Goal: Task Accomplishment & Management: Manage account settings

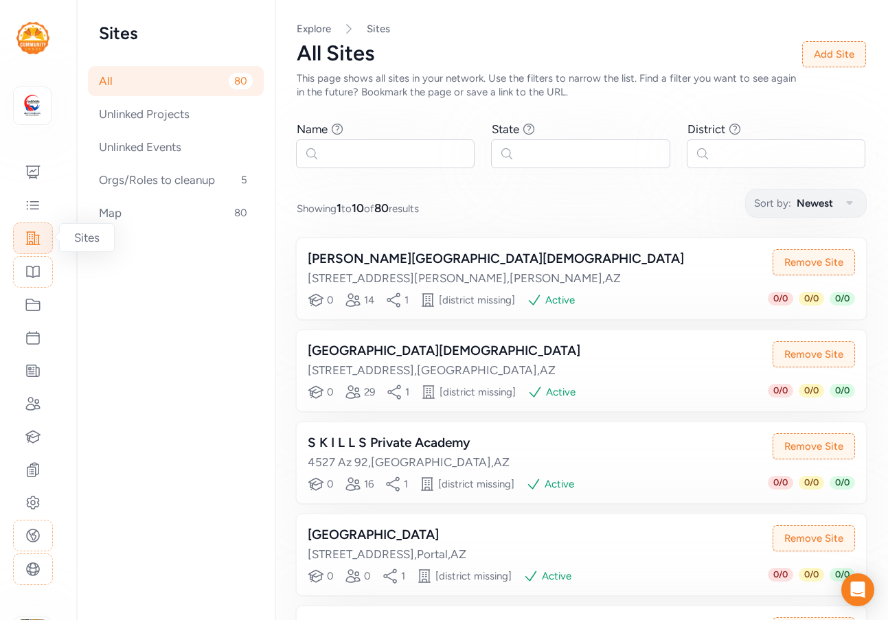
click at [35, 230] on icon at bounding box center [33, 238] width 16 height 16
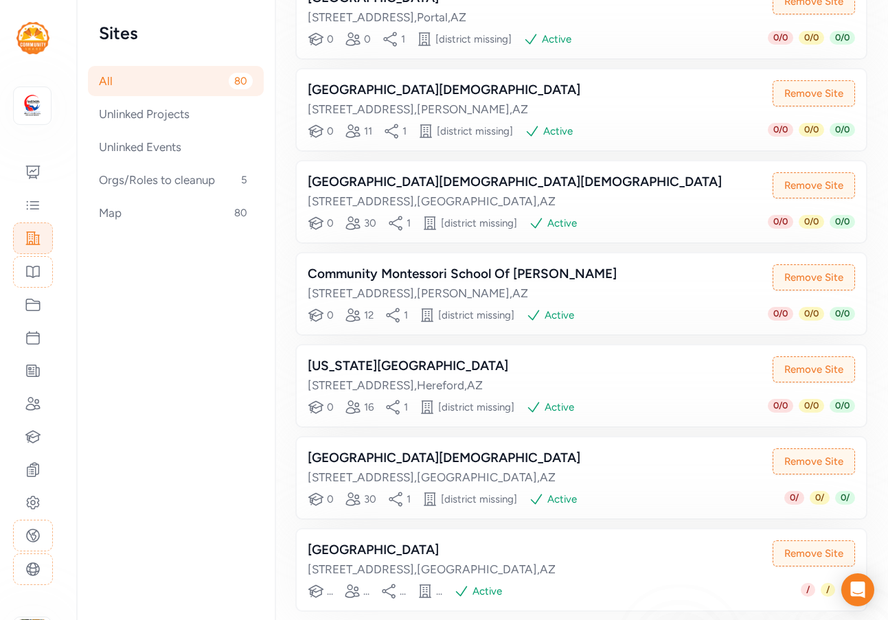
scroll to position [599, 0]
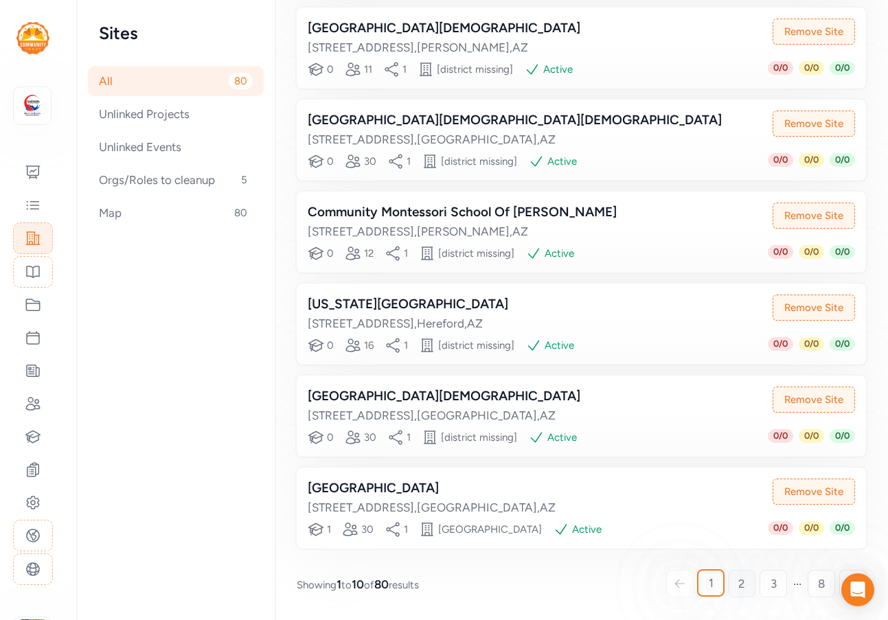
click at [738, 580] on span "2" at bounding box center [741, 584] width 7 height 16
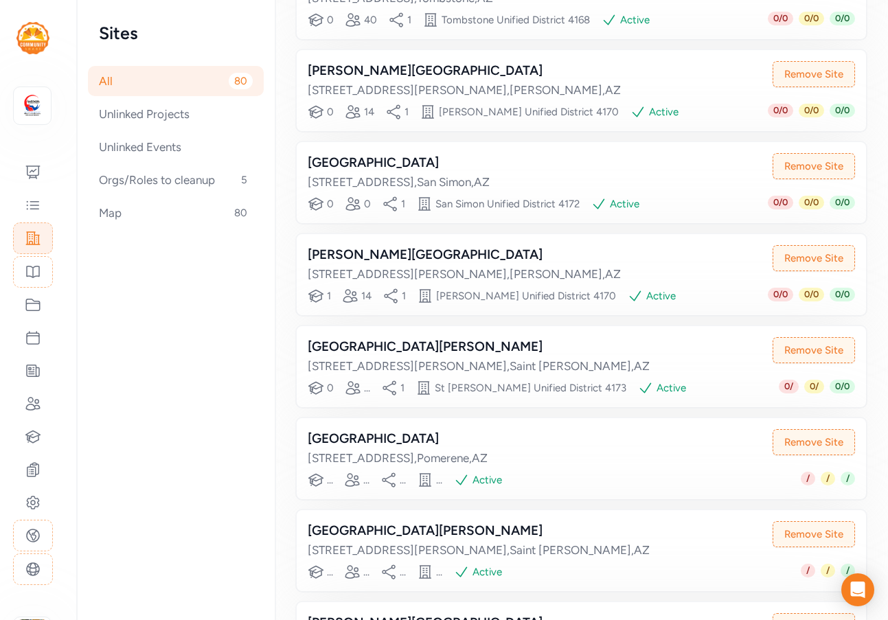
scroll to position [599, 0]
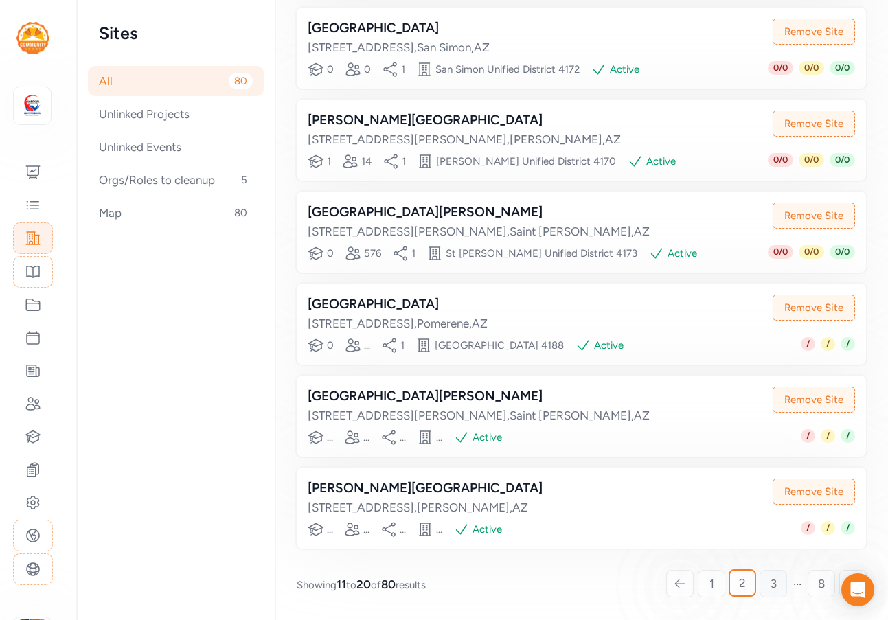
click at [768, 581] on link "3" at bounding box center [773, 583] width 27 height 27
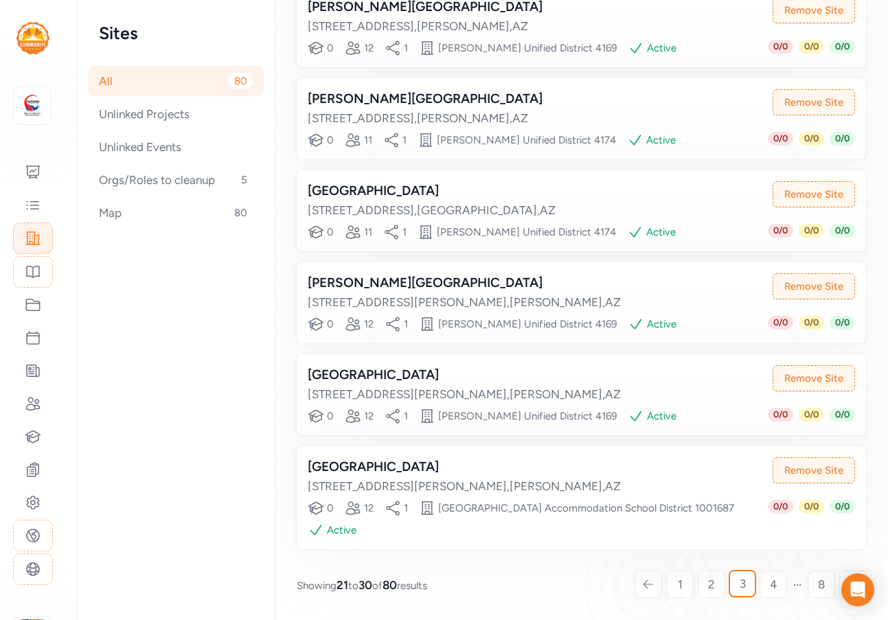
scroll to position [621, 0]
click at [770, 581] on span "4" at bounding box center [774, 584] width 8 height 16
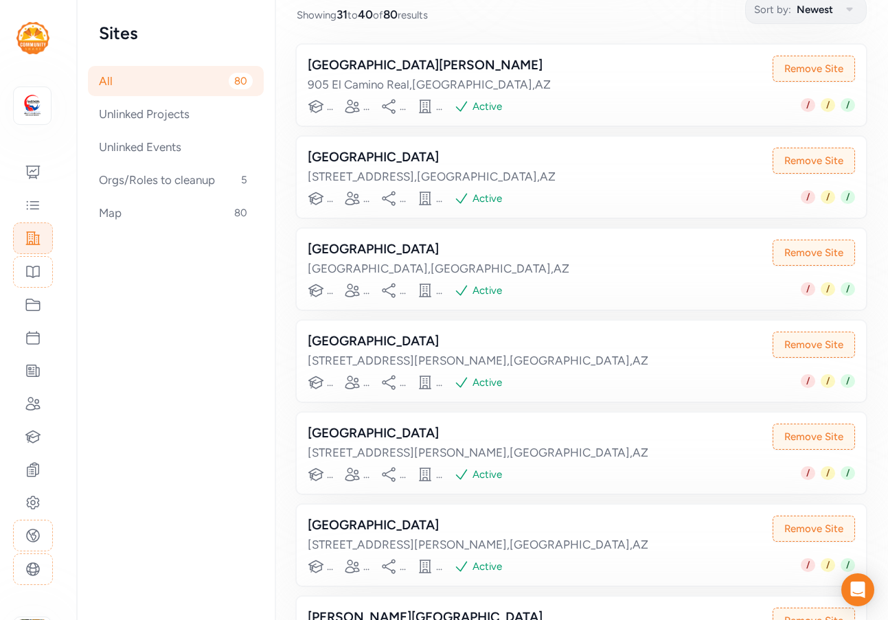
scroll to position [190, 0]
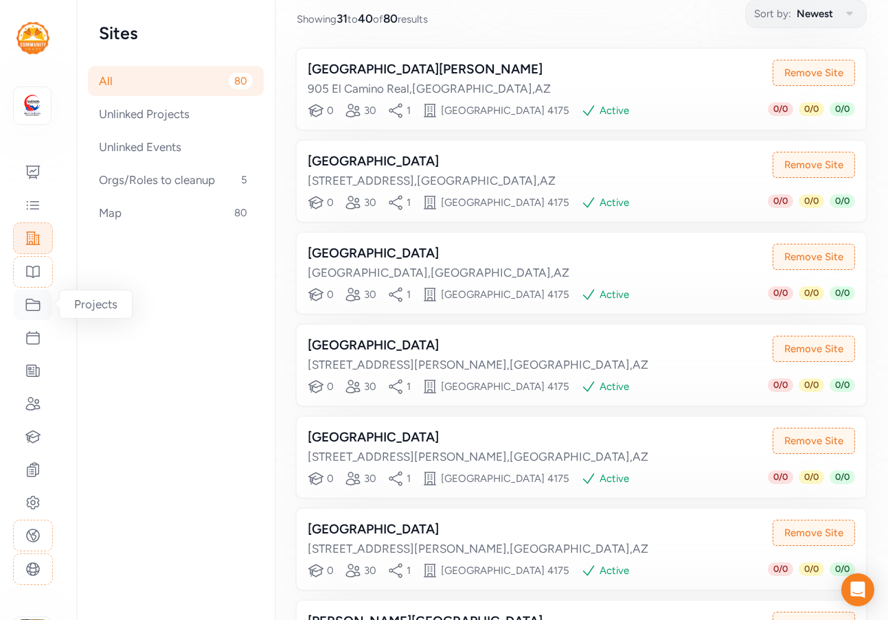
click at [36, 306] on icon at bounding box center [33, 305] width 16 height 16
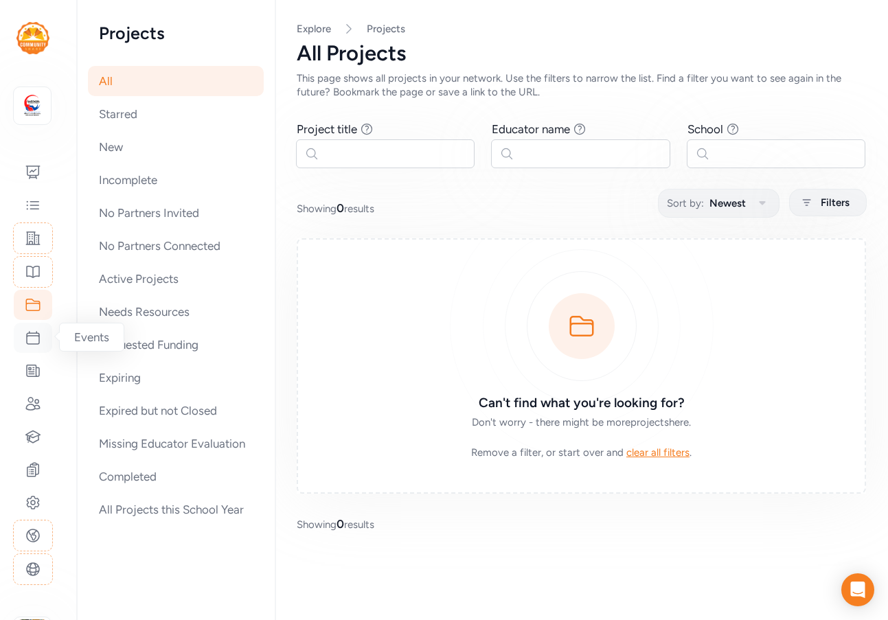
click at [31, 349] on div at bounding box center [33, 338] width 38 height 30
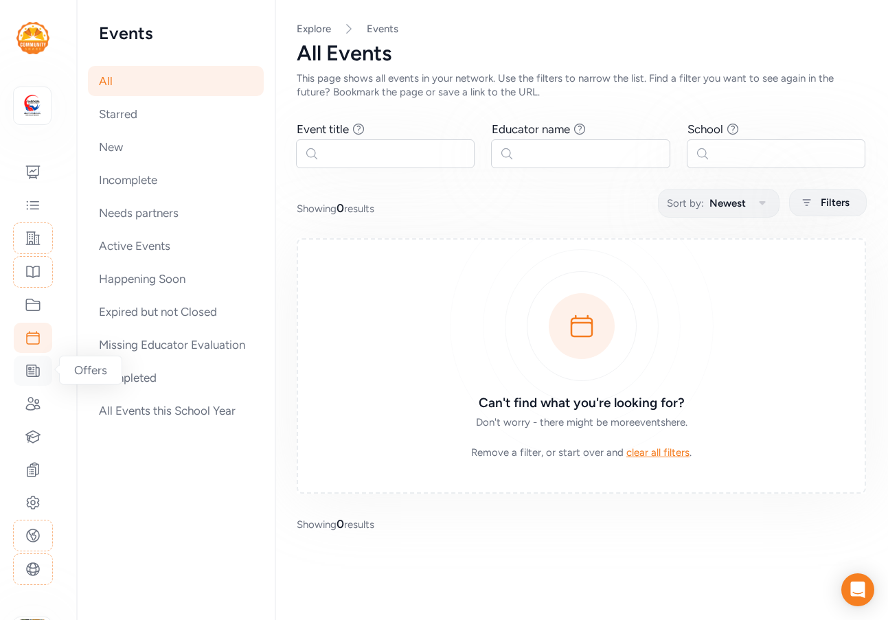
click at [31, 373] on icon at bounding box center [33, 371] width 16 height 16
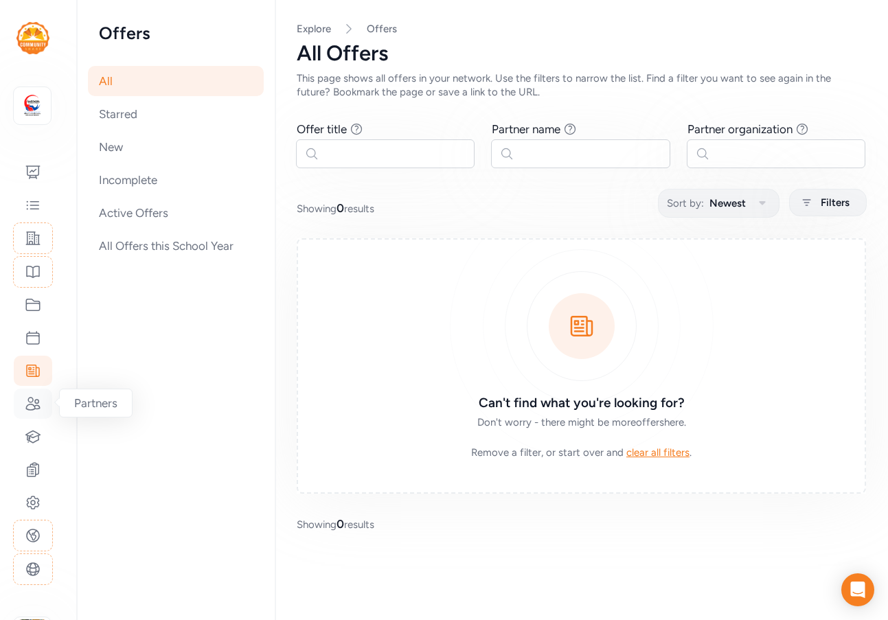
click at [30, 409] on icon at bounding box center [33, 404] width 16 height 16
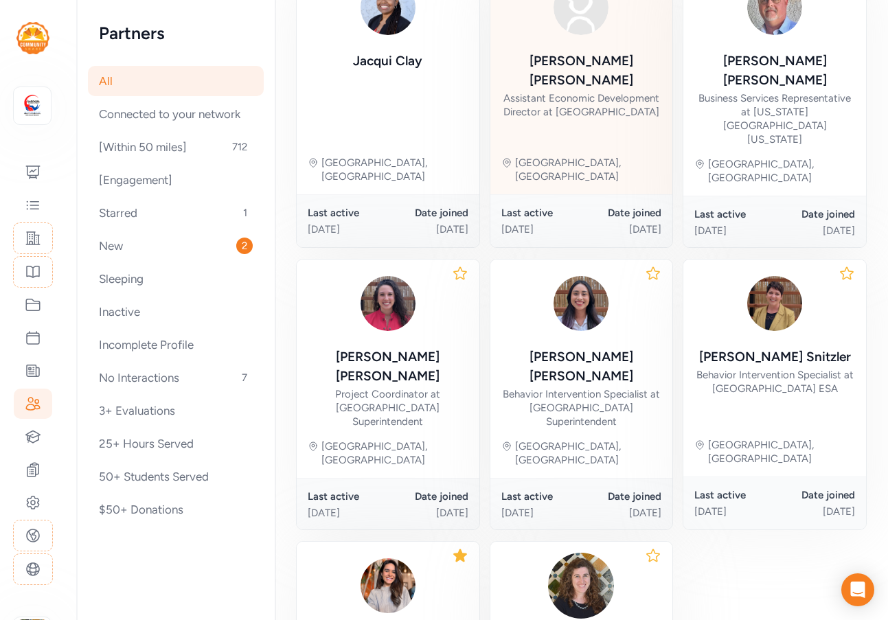
scroll to position [481, 0]
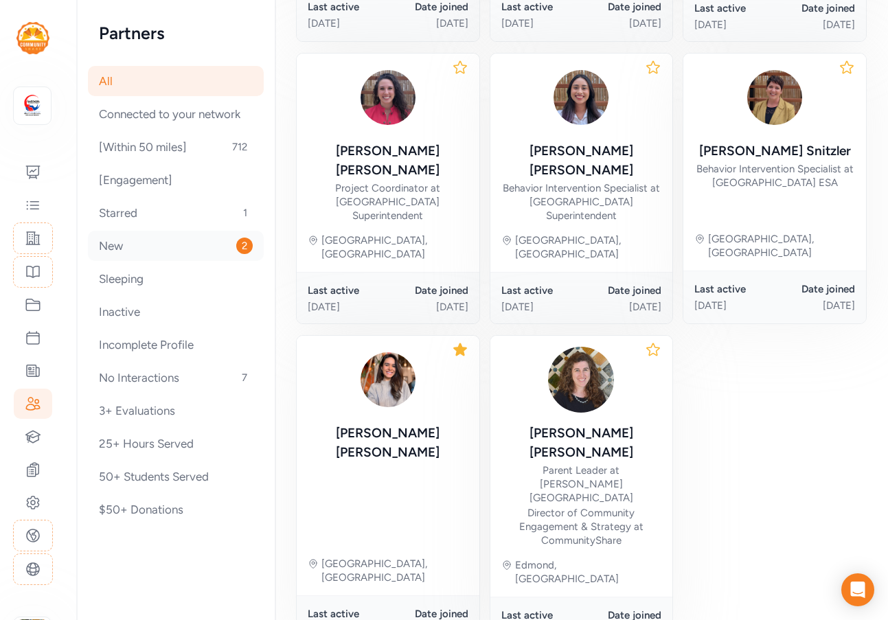
click at [137, 251] on div "New 2" at bounding box center [176, 246] width 176 height 30
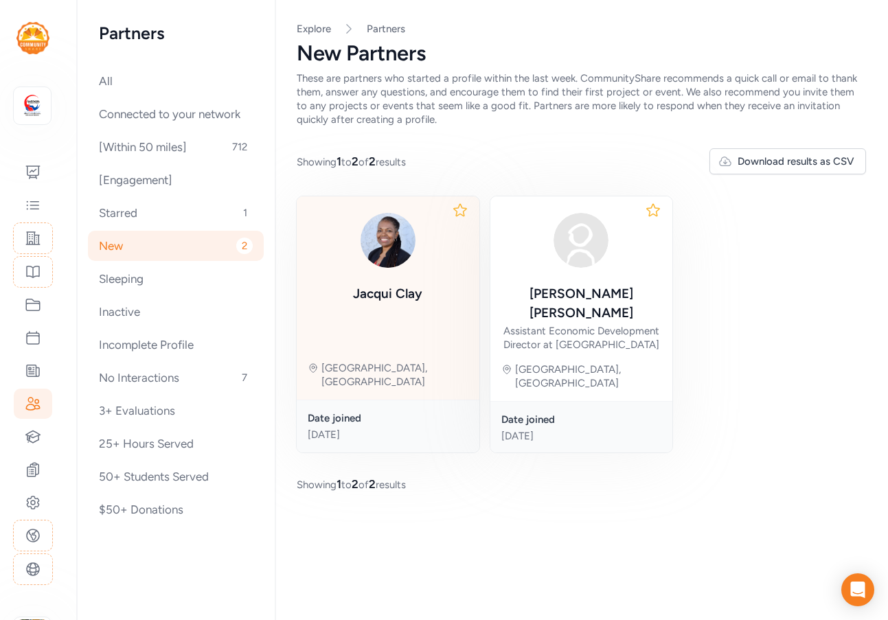
click at [401, 275] on div "Jacqui Clay" at bounding box center [387, 256] width 69 height 99
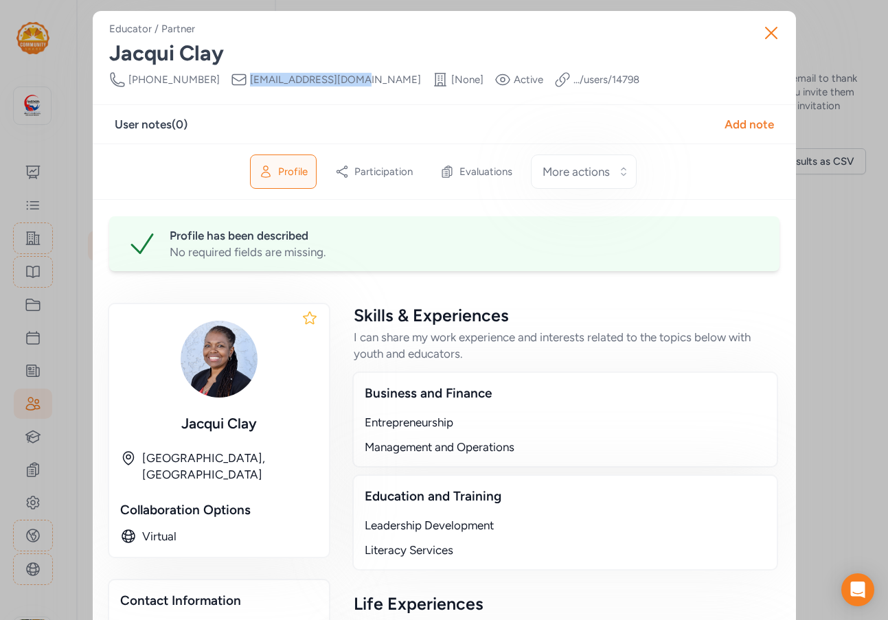
drag, startPoint x: 315, startPoint y: 78, endPoint x: 217, endPoint y: 80, distance: 98.2
click at [250, 80] on span "jclay@cochise.az.gov" at bounding box center [335, 80] width 171 height 14
copy span "jclay@cochise.az.gov"
click at [35, 500] on div "Close Educator / Partner Jacqui Clay Phone Number 520 366-6621 Email jclay@coch…" at bounding box center [444, 478] width 888 height 957
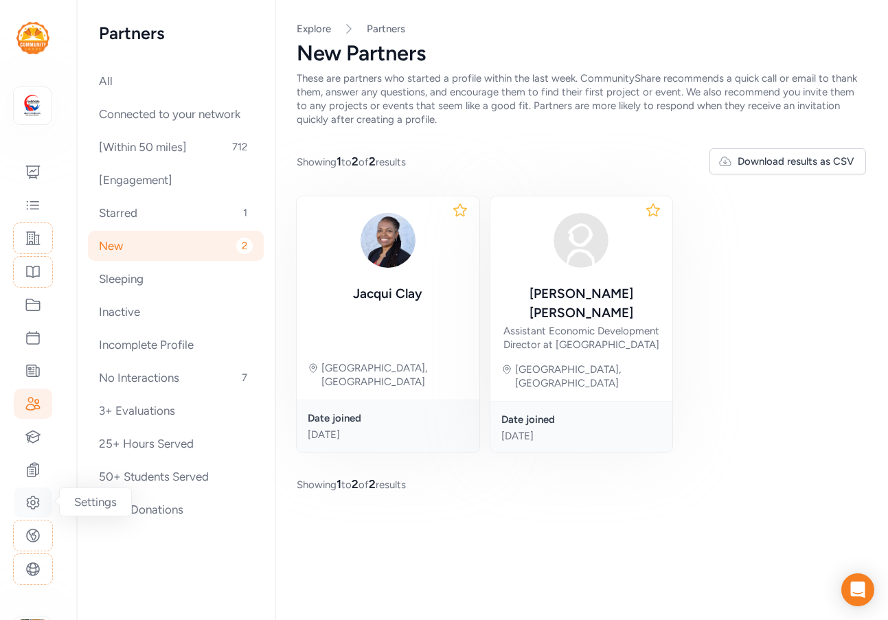
click at [32, 508] on icon at bounding box center [33, 503] width 12 height 12
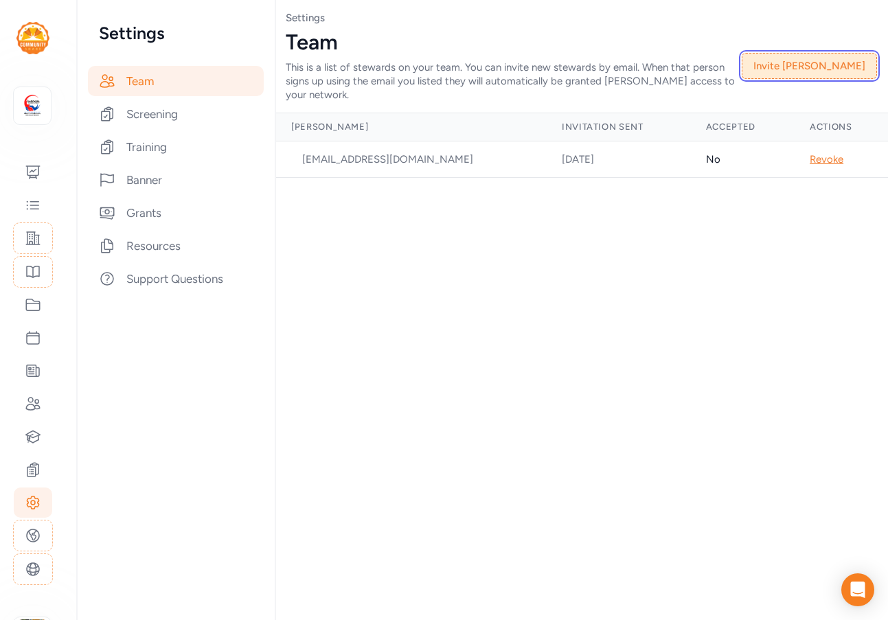
click at [828, 63] on button "Invite Steward" at bounding box center [809, 66] width 135 height 26
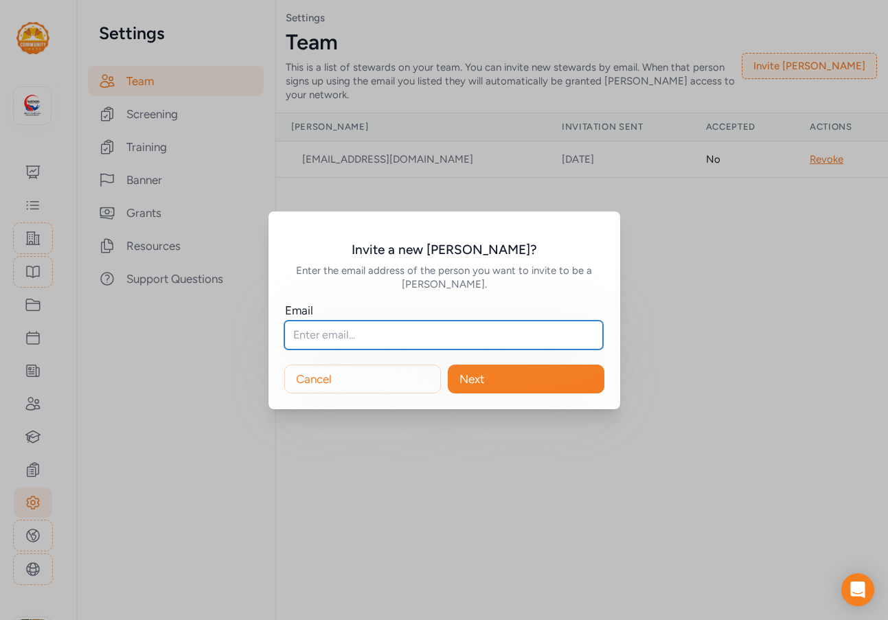
click at [308, 334] on input "text" at bounding box center [443, 335] width 319 height 29
paste input "jclay@cochise.az.gov"
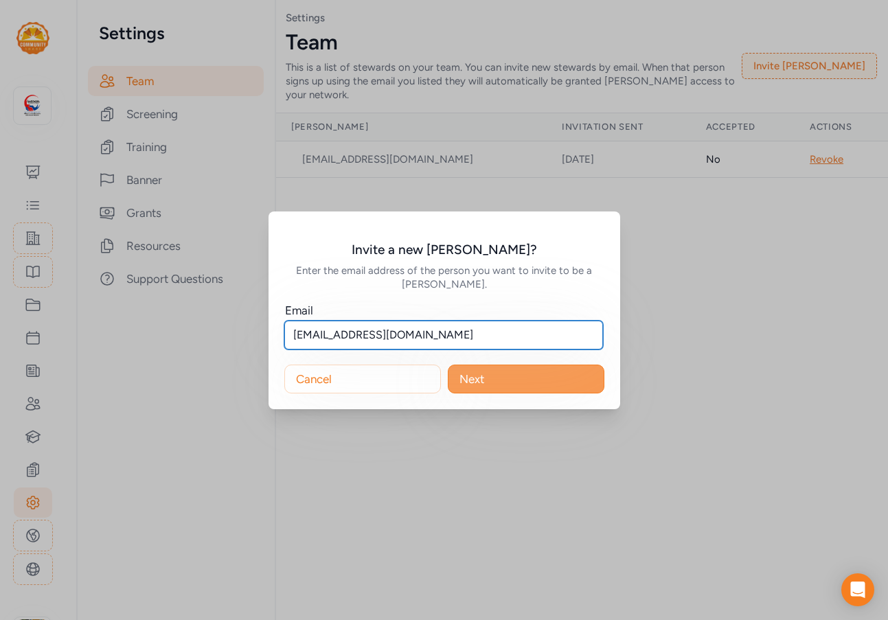
type input "jclay@cochise.az.gov"
click at [535, 384] on button "Next" at bounding box center [526, 379] width 157 height 29
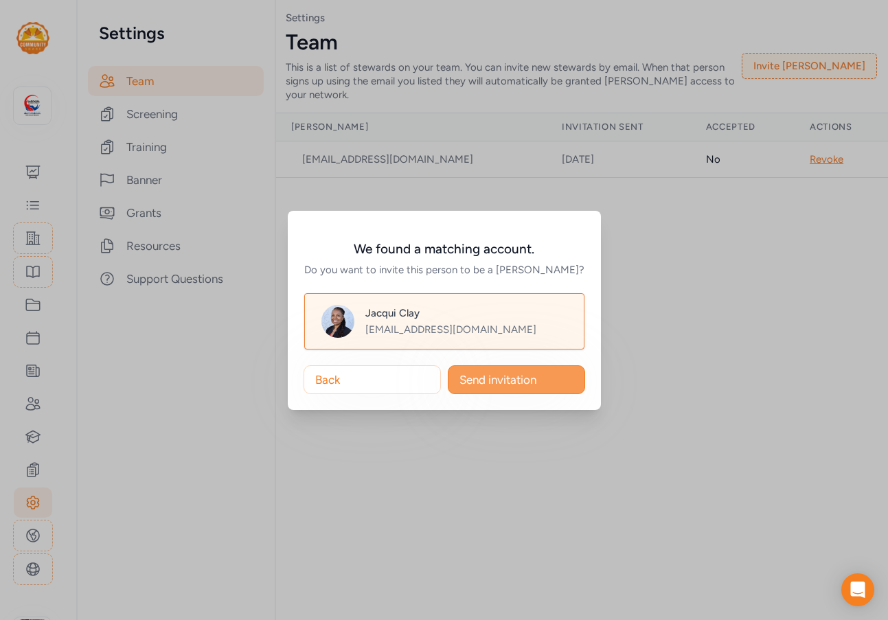
click at [510, 383] on span "Send invitation" at bounding box center [498, 380] width 77 height 16
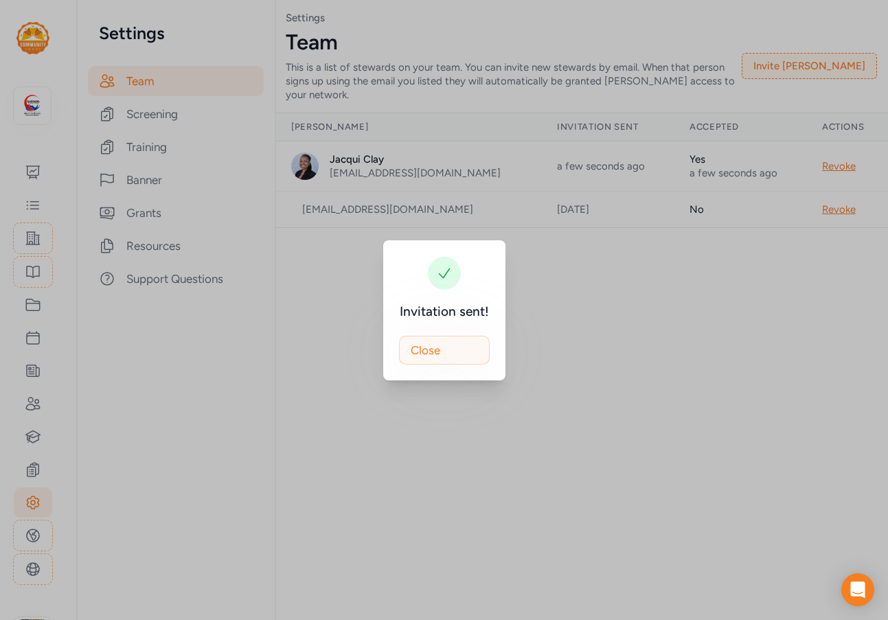
click at [464, 357] on button "Close" at bounding box center [444, 350] width 91 height 29
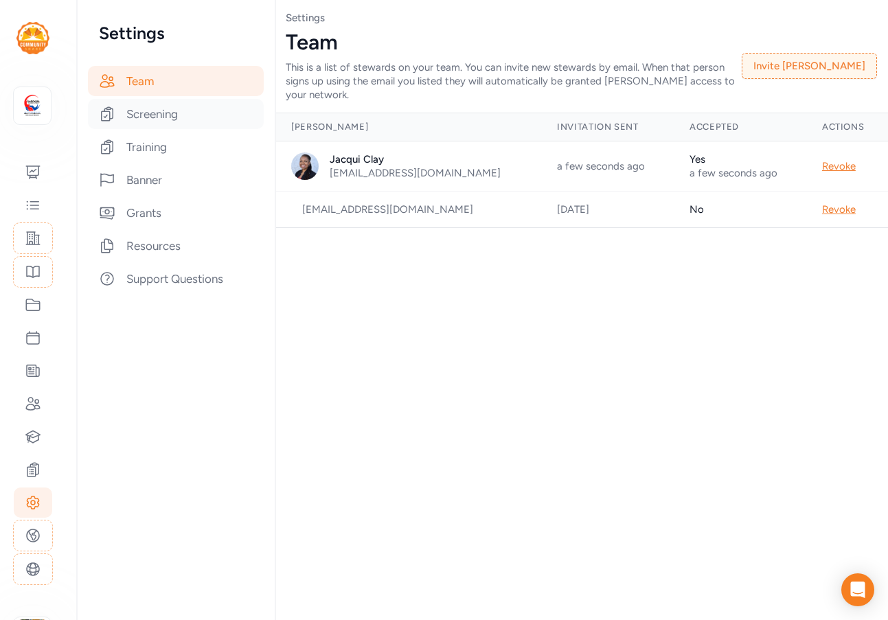
click at [173, 113] on div "Screening" at bounding box center [176, 114] width 176 height 30
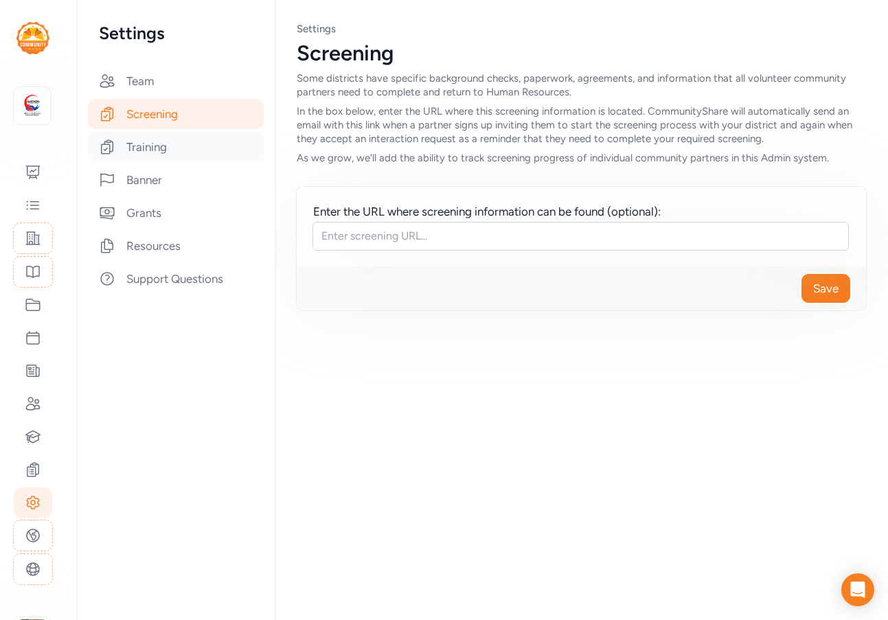
click at [159, 155] on div "Training" at bounding box center [176, 147] width 176 height 30
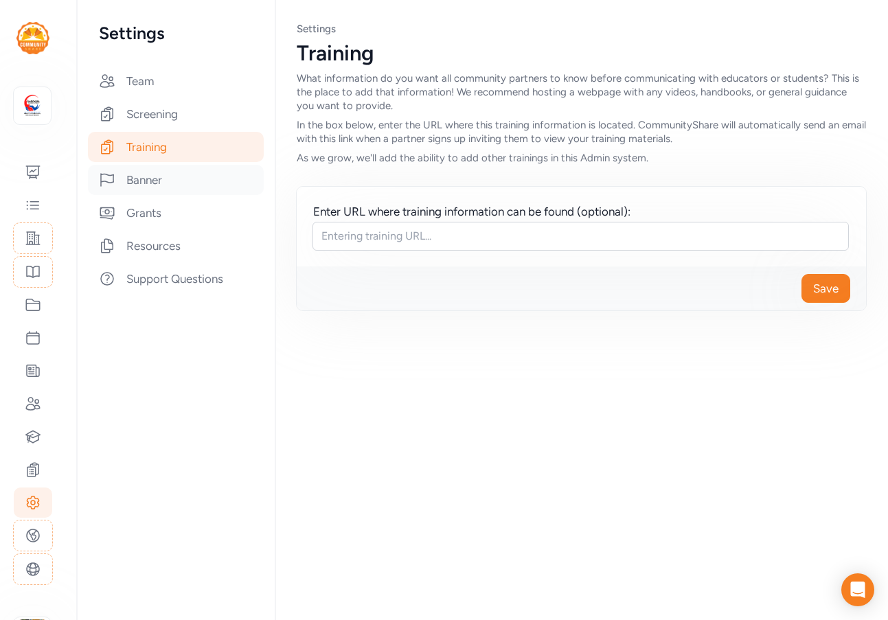
click at [153, 190] on div "Banner" at bounding box center [176, 180] width 176 height 30
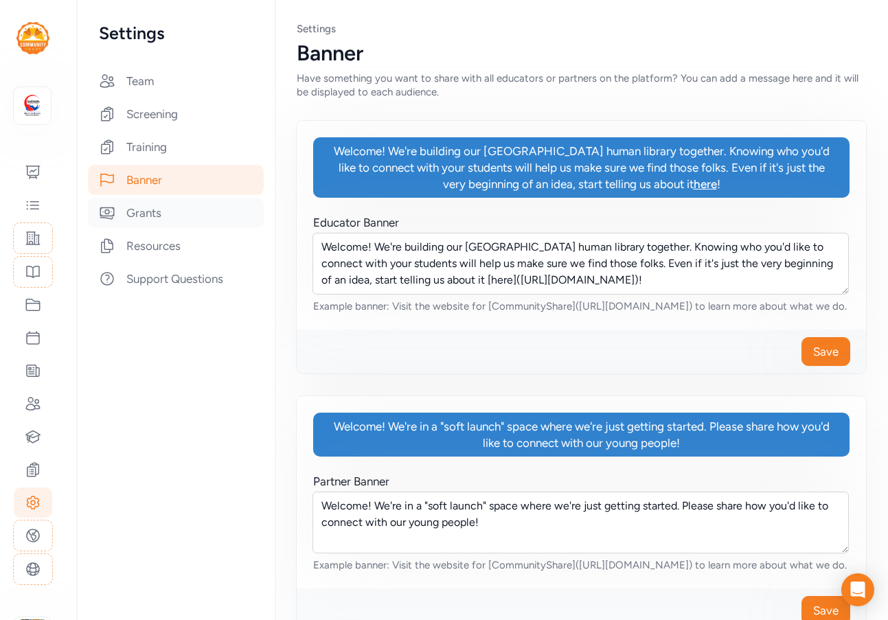
click at [146, 218] on div "Grants" at bounding box center [176, 213] width 176 height 30
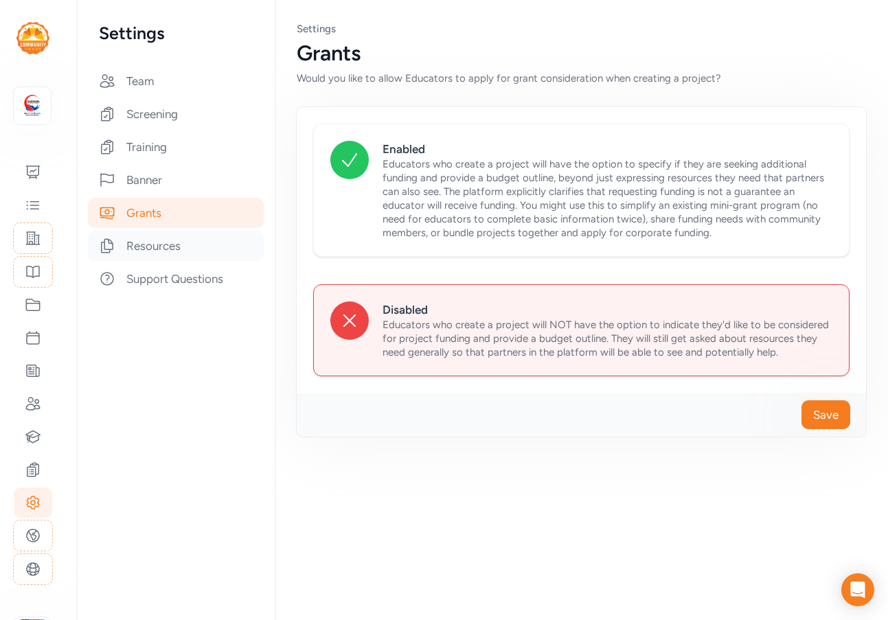
click at [148, 244] on div "Resources" at bounding box center [176, 246] width 176 height 30
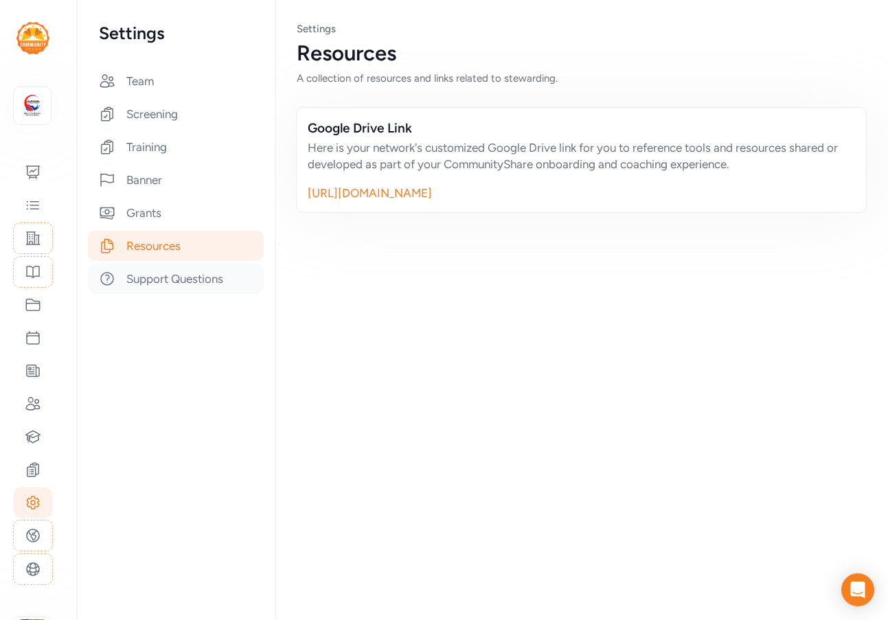
click at [156, 267] on div "Support Questions" at bounding box center [176, 279] width 176 height 30
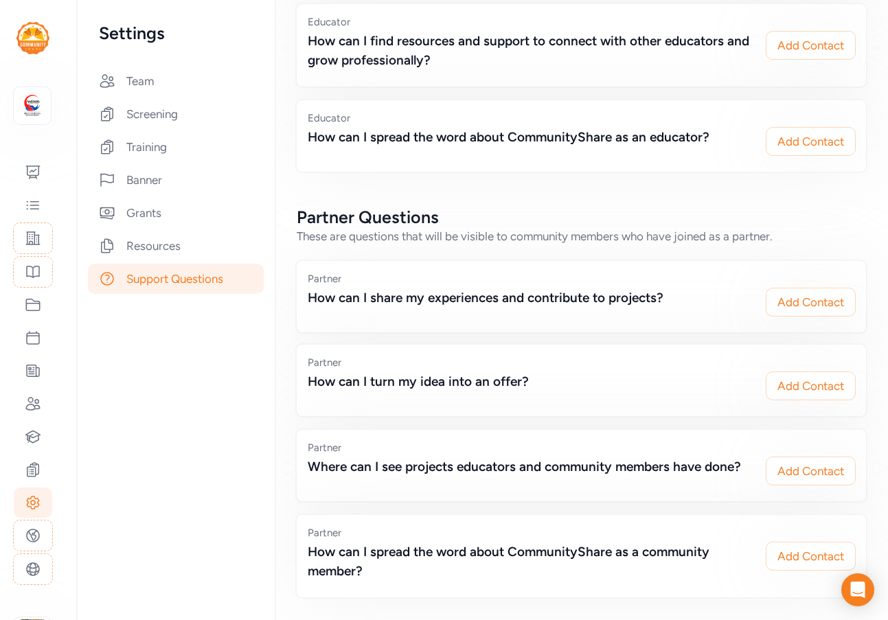
scroll to position [679, 0]
click at [36, 207] on icon at bounding box center [33, 205] width 16 height 16
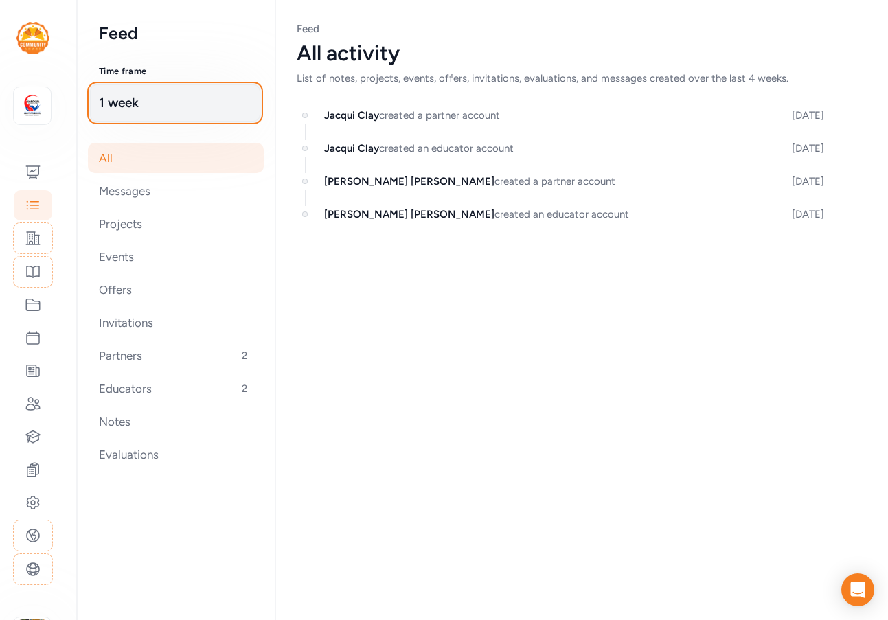
click at [126, 98] on span "1 week" at bounding box center [175, 102] width 152 height 19
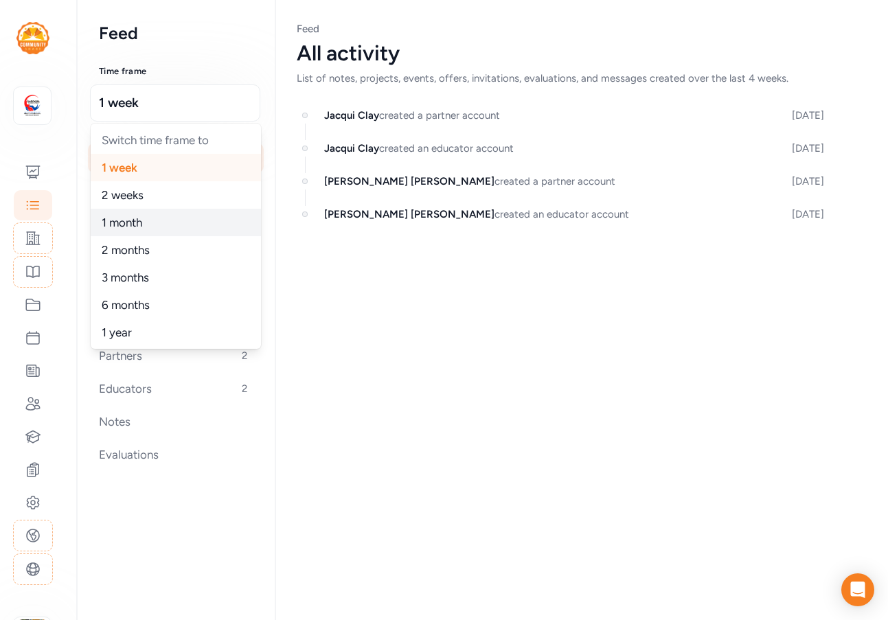
click at [129, 227] on span "1 month" at bounding box center [122, 223] width 41 height 14
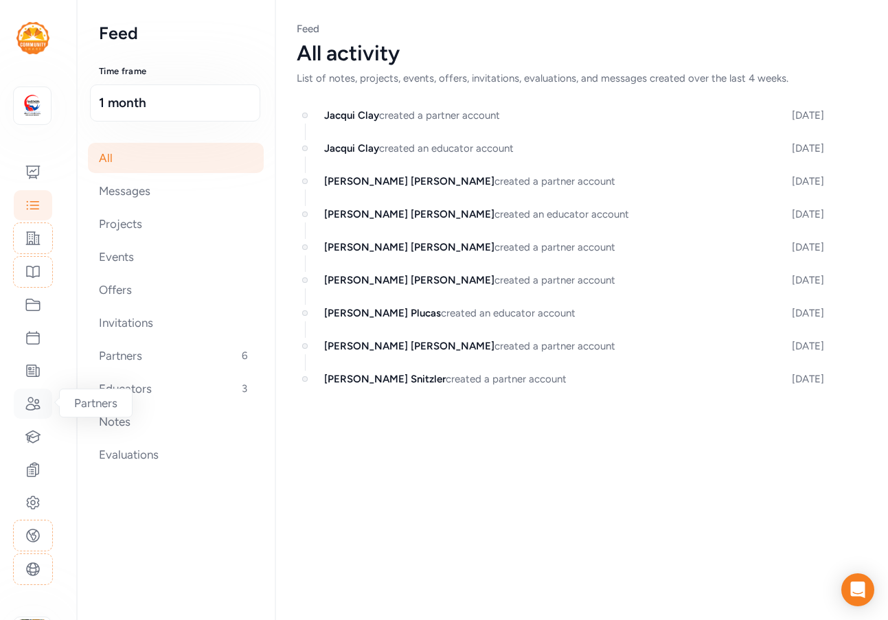
click at [27, 401] on icon at bounding box center [33, 404] width 16 height 16
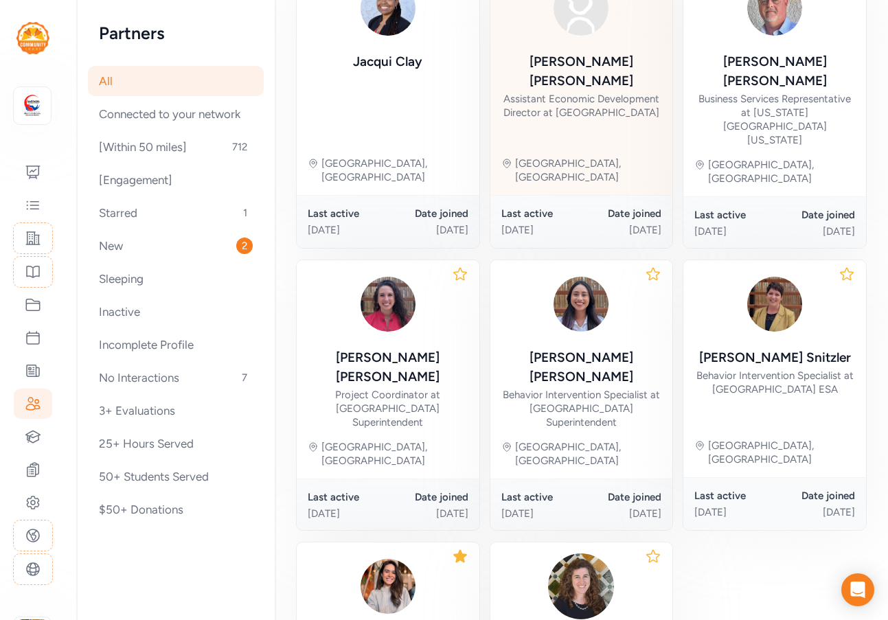
scroll to position [275, 0]
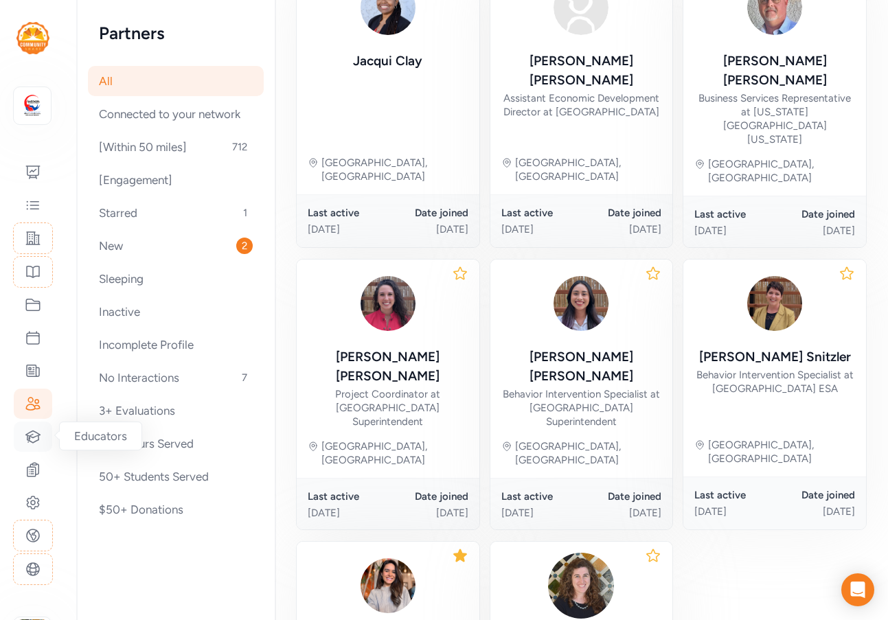
click at [36, 436] on icon at bounding box center [33, 437] width 14 height 12
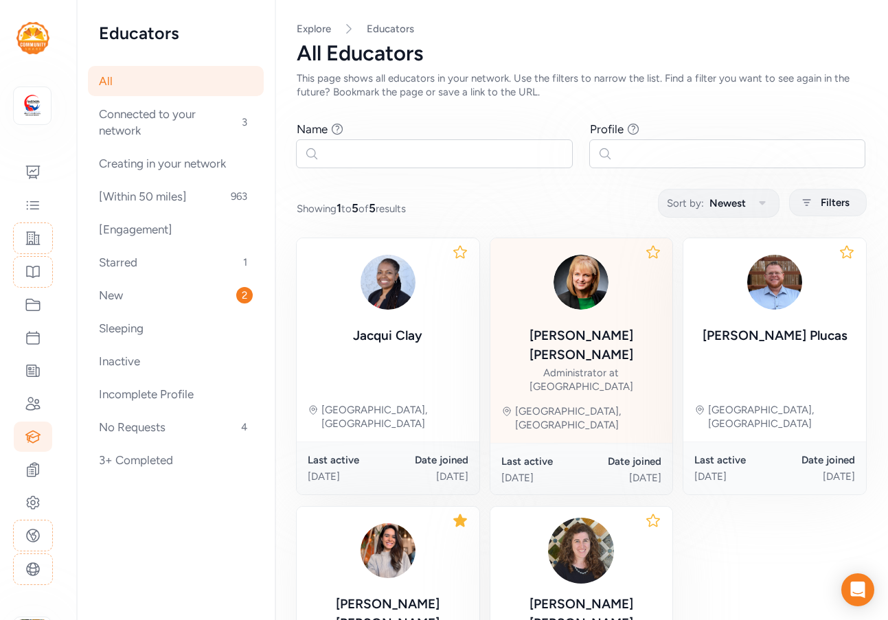
click at [581, 366] on div "Administrator at Sierra Vista Unified School District" at bounding box center [581, 379] width 161 height 27
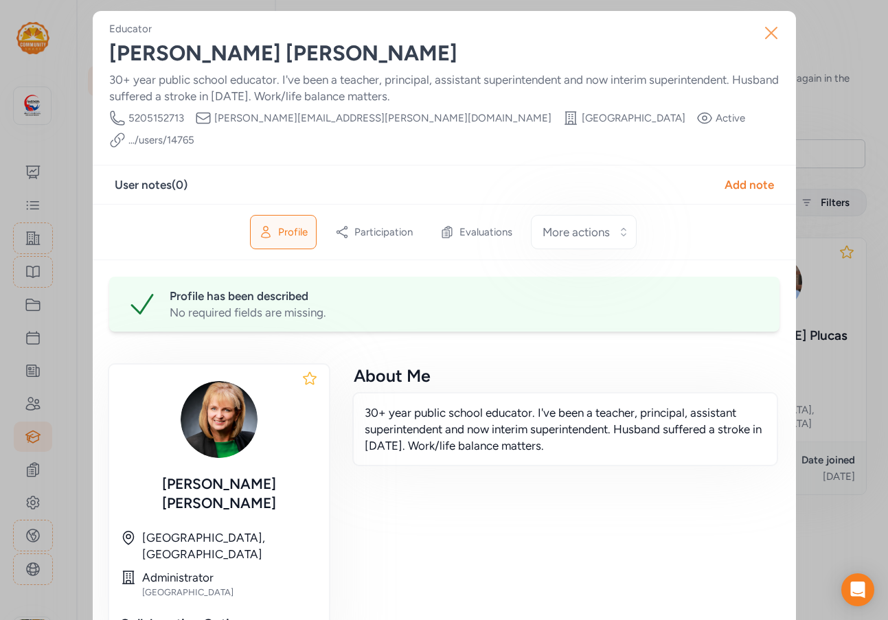
click at [766, 27] on icon "button" at bounding box center [771, 33] width 22 height 22
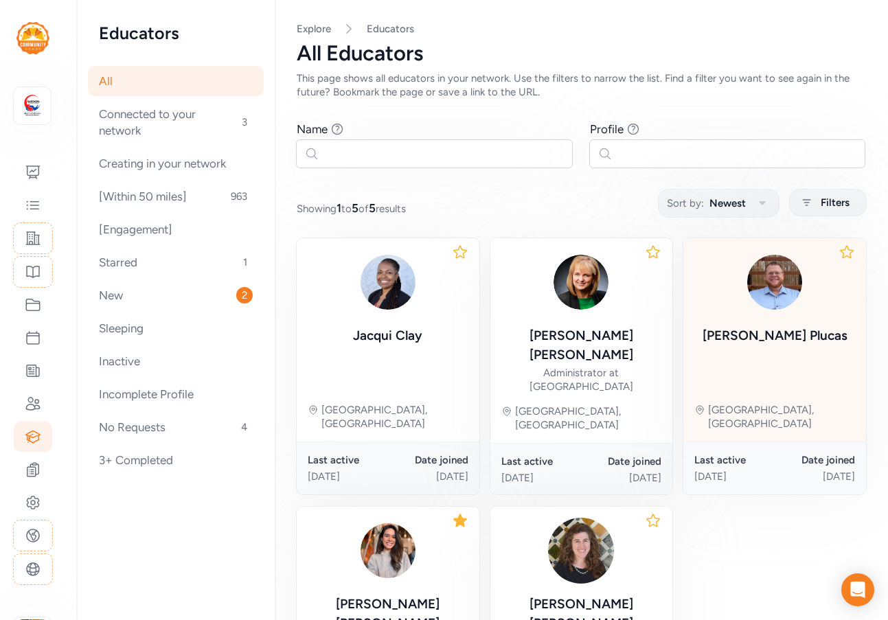
click at [768, 360] on div "Zachary Plucas Sierra Vista, AZ" at bounding box center [774, 339] width 183 height 203
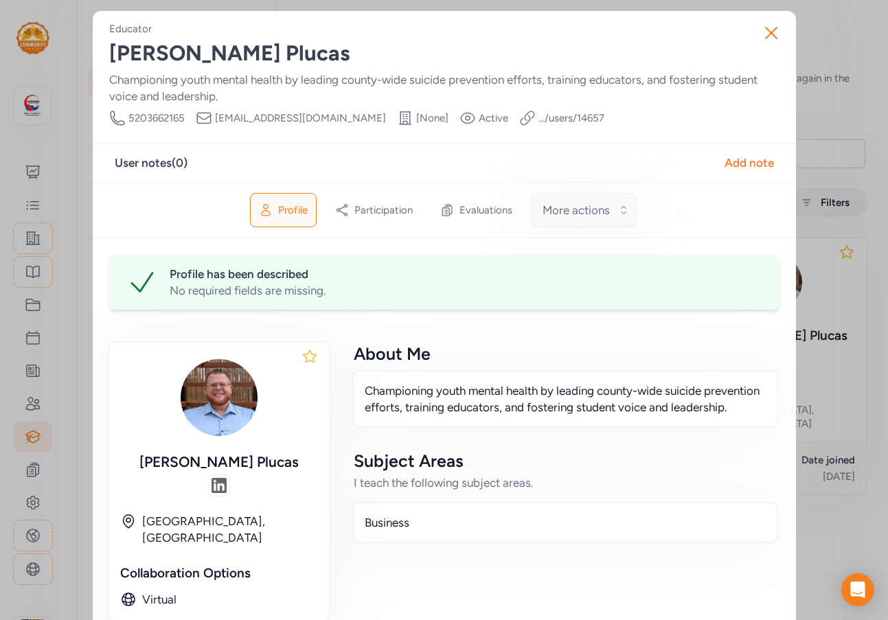
click at [565, 213] on span "More actions" at bounding box center [576, 210] width 67 height 16
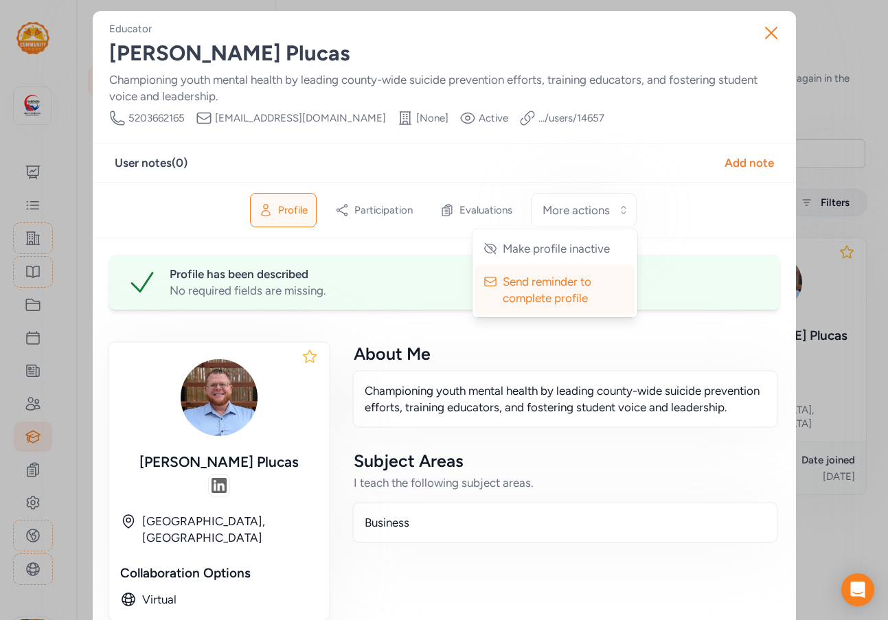
click at [707, 184] on div "Profile Participation Evaluations More actions Make profile inactive Send remin…" at bounding box center [444, 210] width 703 height 56
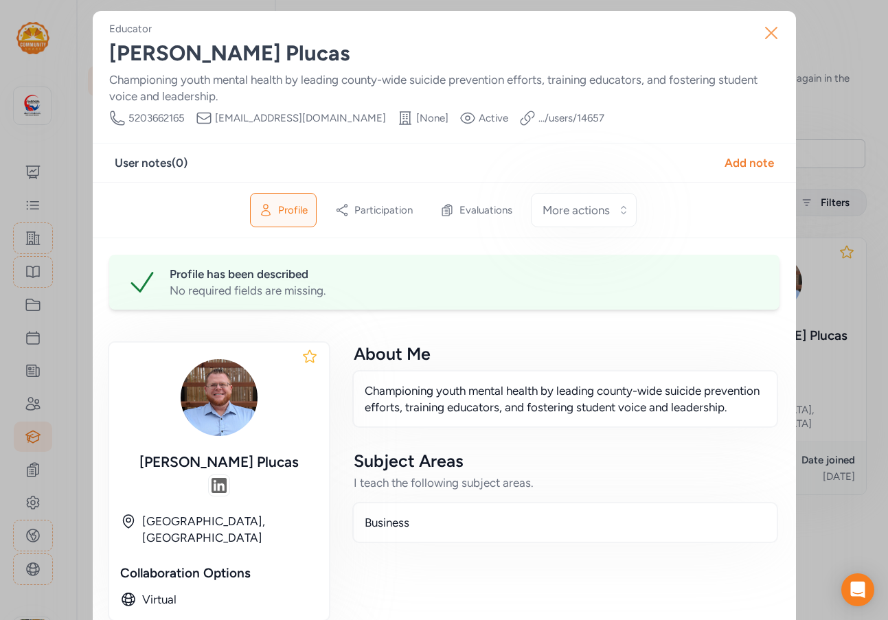
click at [766, 28] on icon "button" at bounding box center [771, 33] width 22 height 22
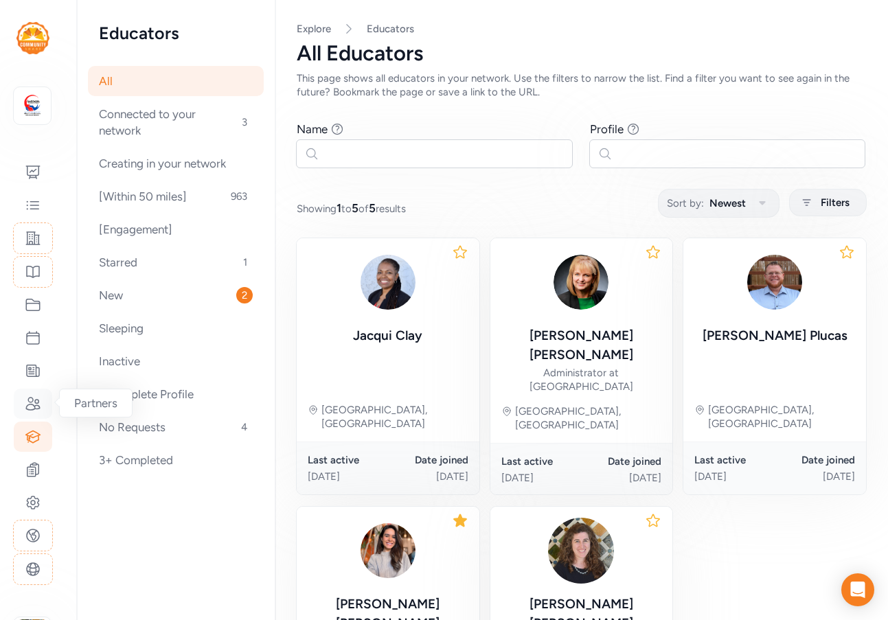
click at [33, 402] on icon at bounding box center [33, 404] width 16 height 16
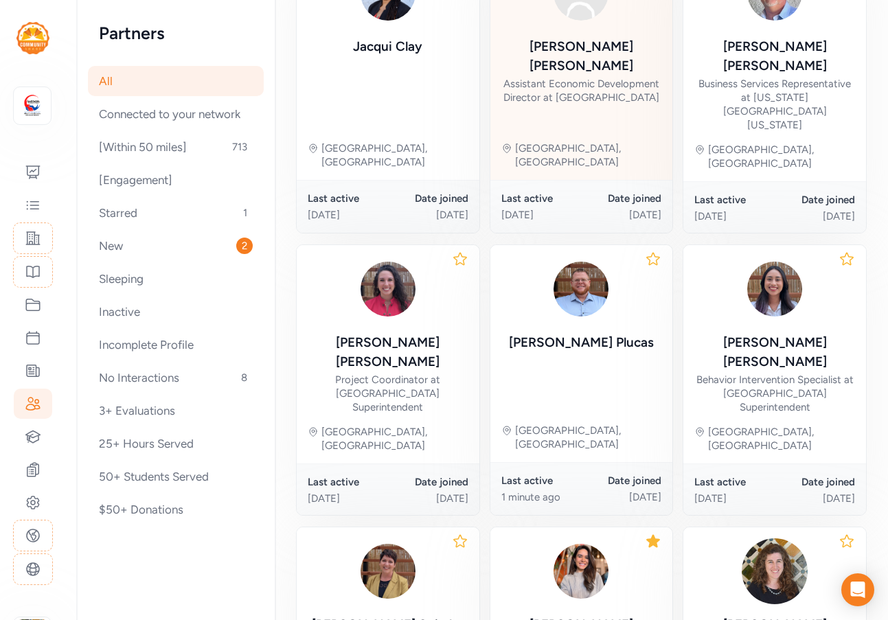
scroll to position [83, 0]
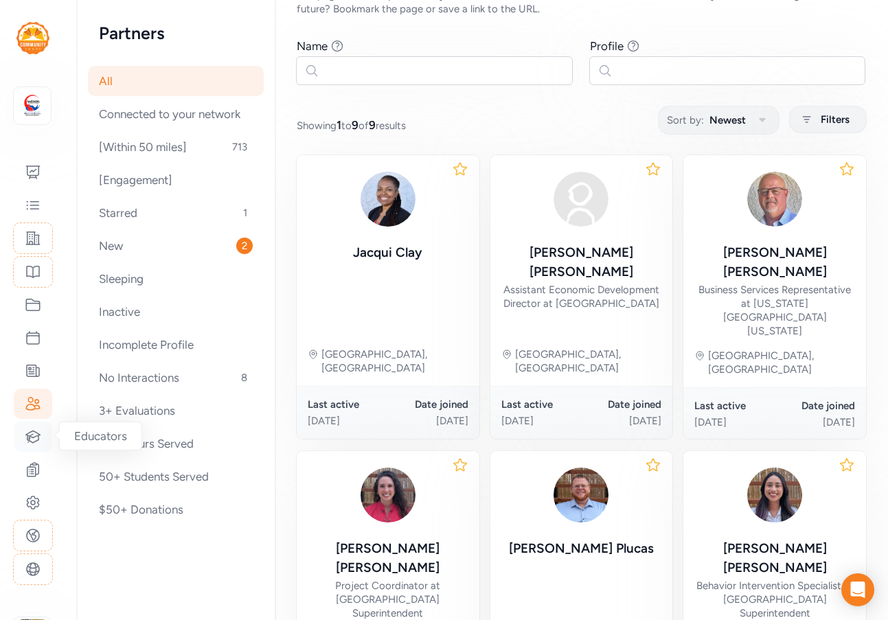
click at [27, 438] on icon at bounding box center [33, 437] width 14 height 12
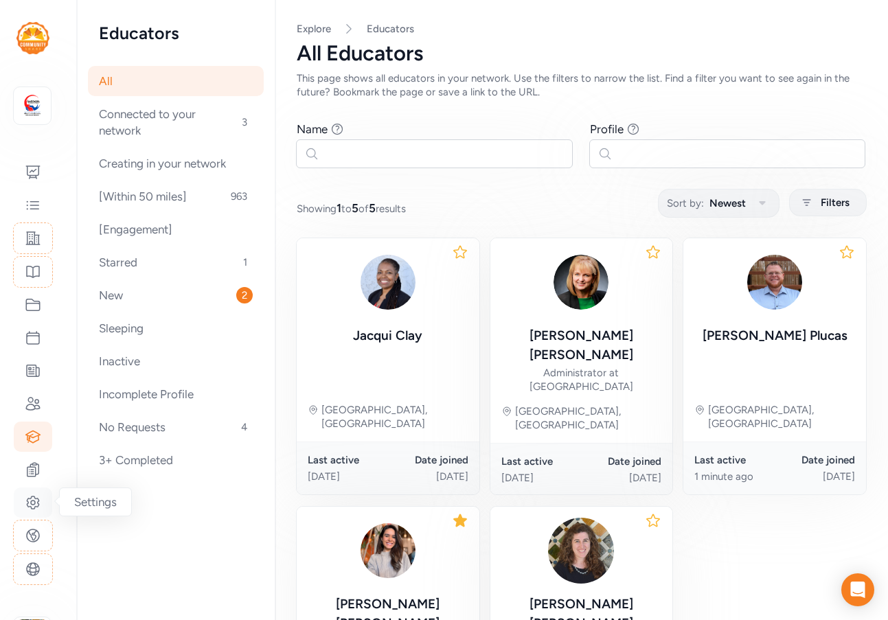
click at [34, 497] on icon at bounding box center [33, 503] width 12 height 12
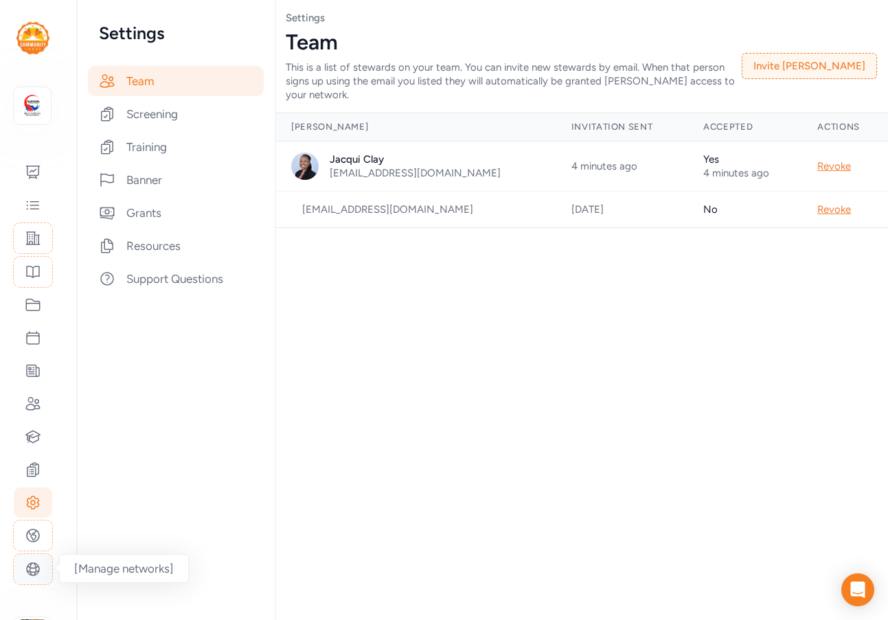
click at [27, 565] on icon at bounding box center [33, 569] width 16 height 16
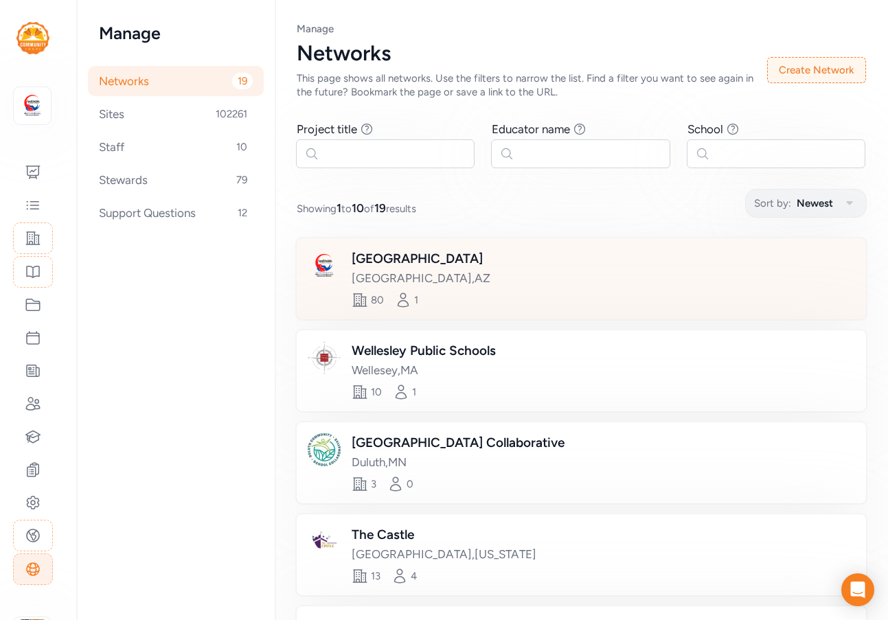
click at [409, 258] on div "[GEOGRAPHIC_DATA]" at bounding box center [421, 258] width 139 height 19
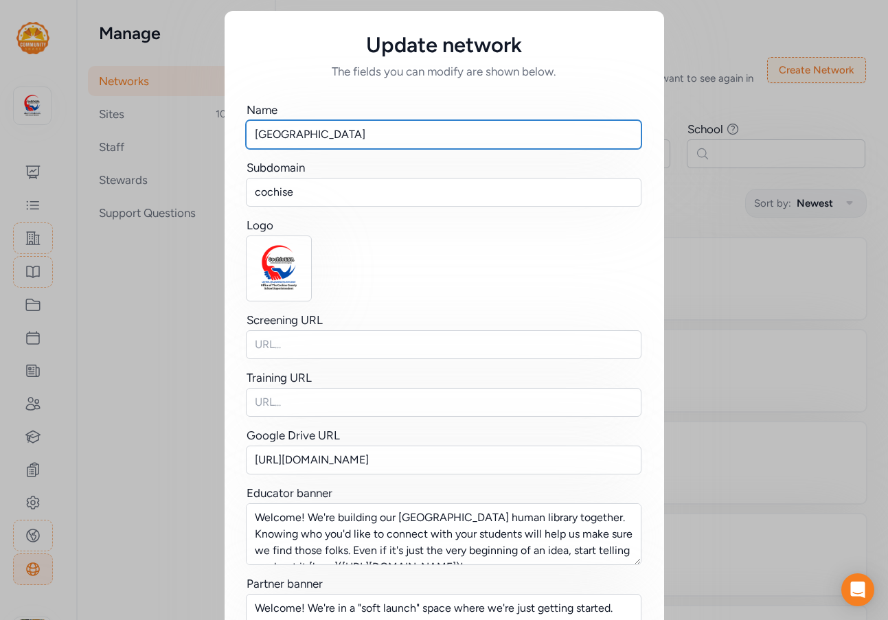
click at [288, 134] on input "[GEOGRAPHIC_DATA]" at bounding box center [444, 134] width 396 height 29
drag, startPoint x: 399, startPoint y: 133, endPoint x: 306, endPoint y: 134, distance: 93.4
click at [306, 134] on input "CochisESA County Schools" at bounding box center [444, 134] width 396 height 29
click at [247, 135] on input "CochisESA" at bounding box center [444, 134] width 396 height 29
click at [331, 141] on input "CochisESA" at bounding box center [444, 134] width 396 height 29
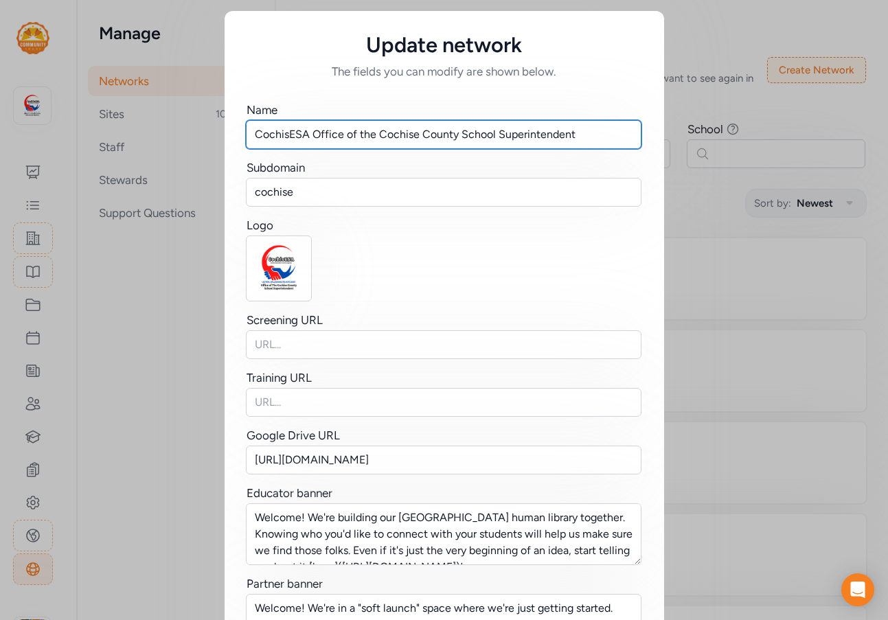
type input "CochisESA Office of the Cochise County School Superintendent"
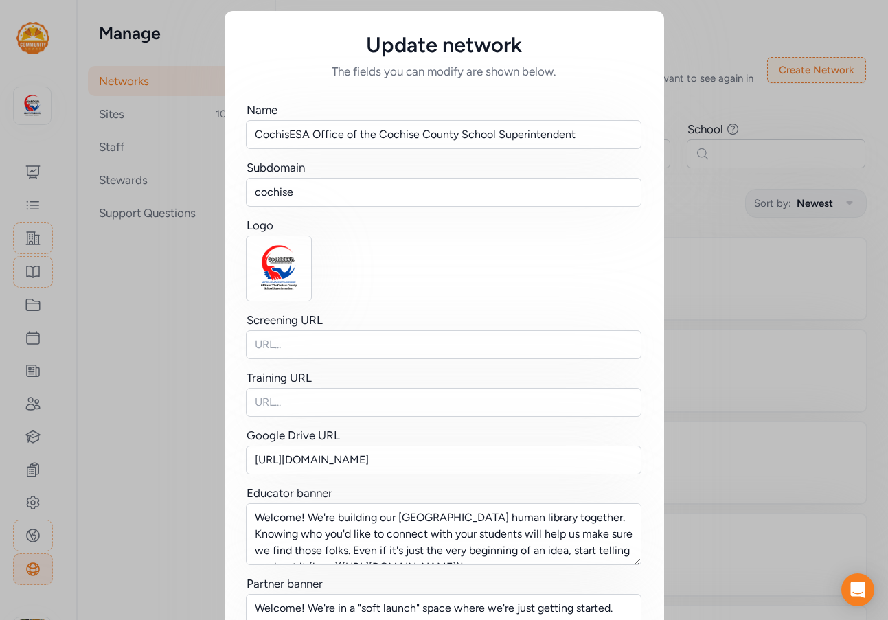
click at [392, 172] on div "Subdomain" at bounding box center [445, 167] width 396 height 16
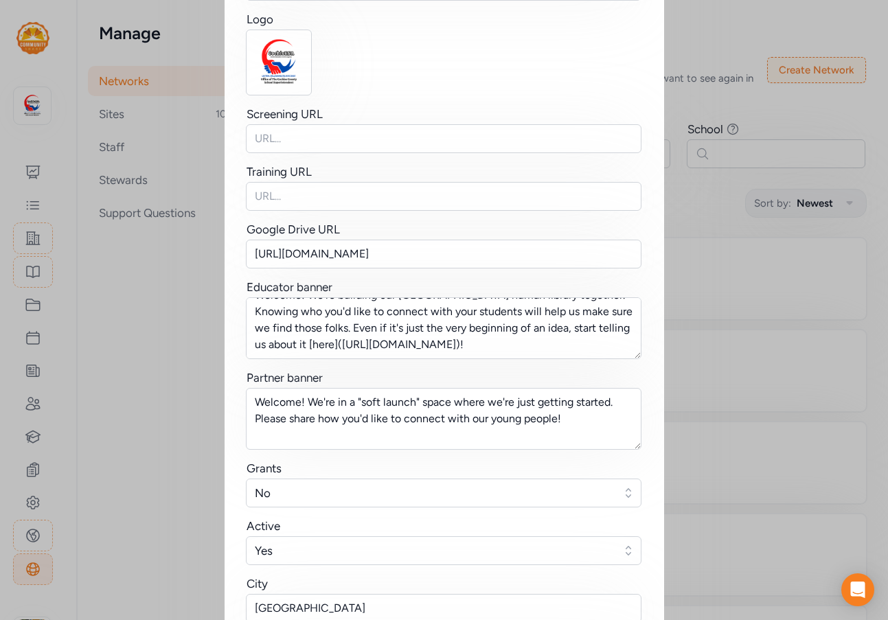
scroll to position [348, 0]
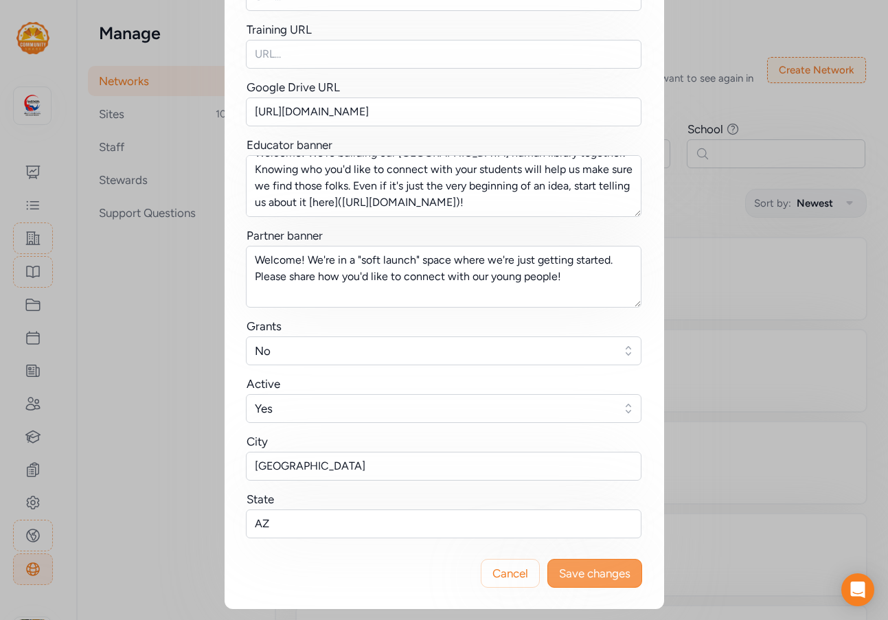
click at [602, 567] on span "Save changes" at bounding box center [594, 573] width 71 height 16
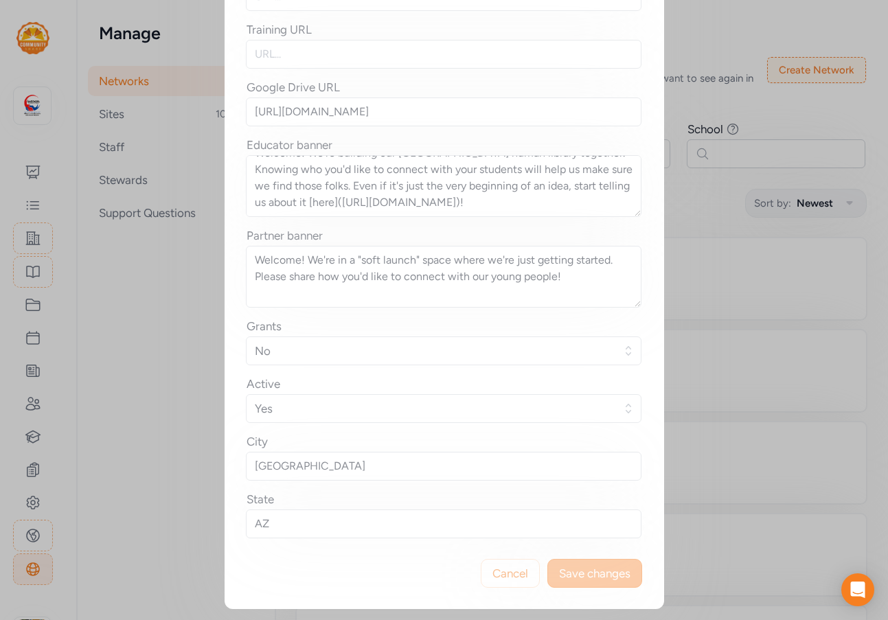
scroll to position [0, 0]
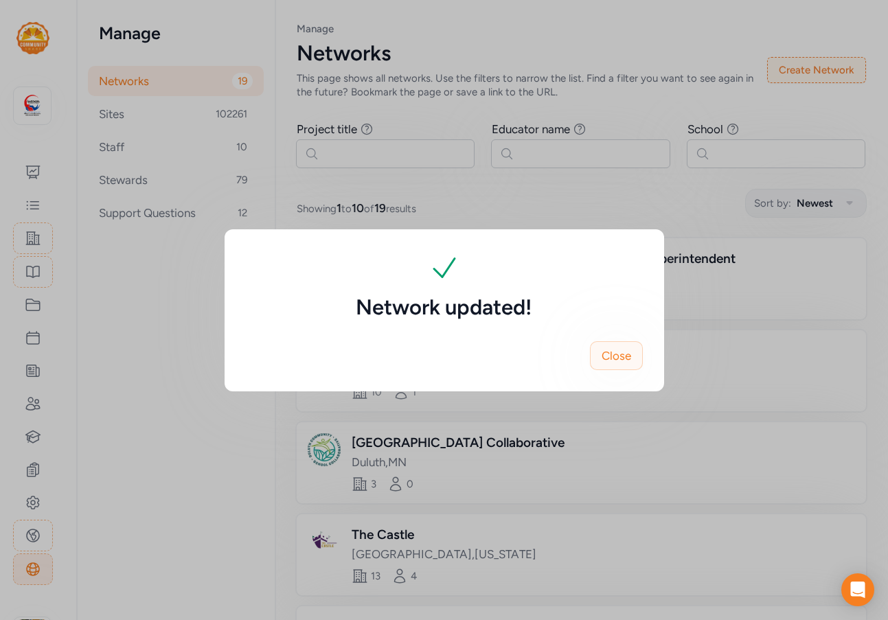
click at [617, 357] on span "Close" at bounding box center [617, 356] width 30 height 16
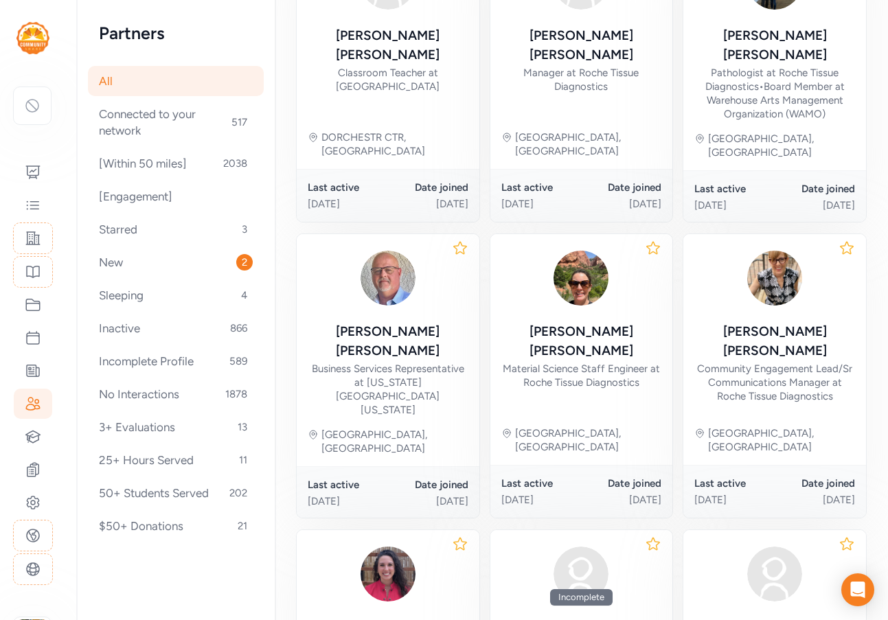
scroll to position [438, 0]
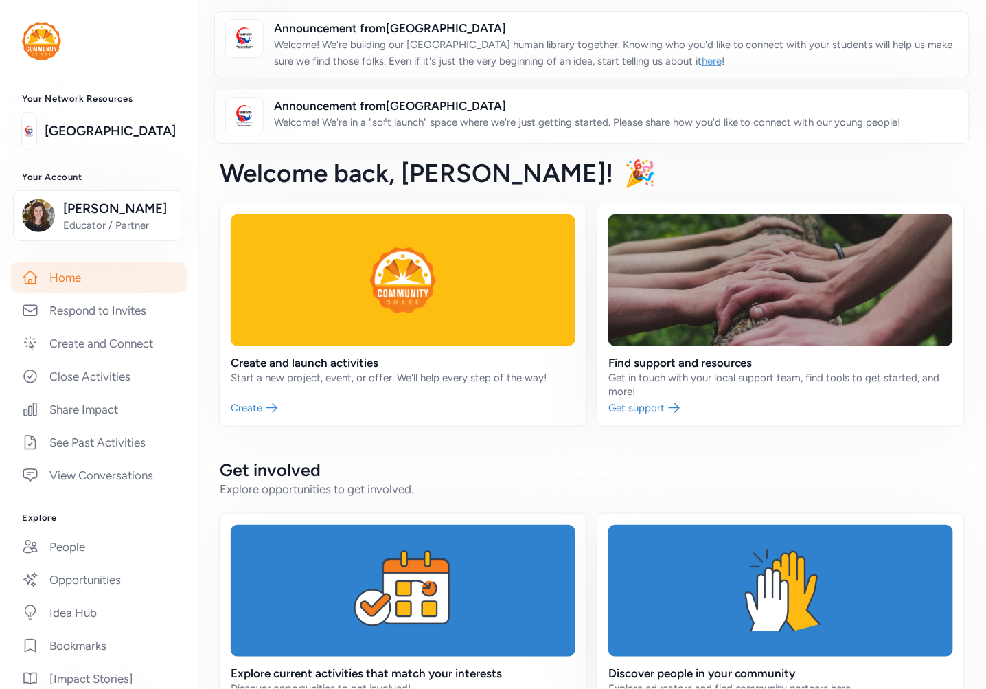
click at [713, 60] on link "here" at bounding box center [712, 61] width 20 height 12
click at [79, 562] on link "People" at bounding box center [99, 547] width 176 height 30
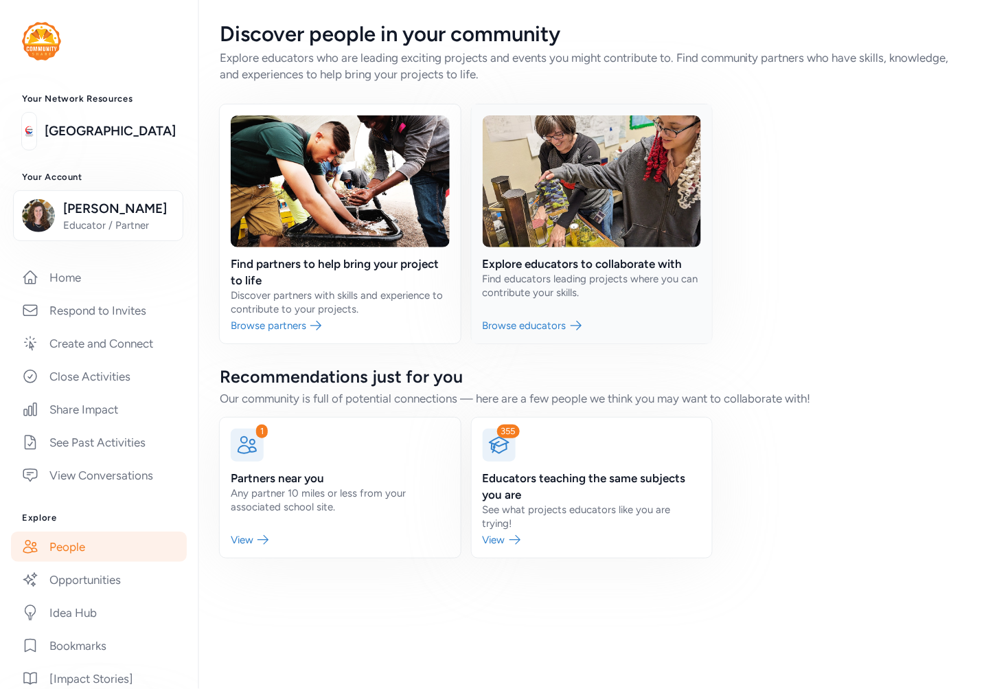
click at [591, 271] on link at bounding box center [592, 223] width 241 height 239
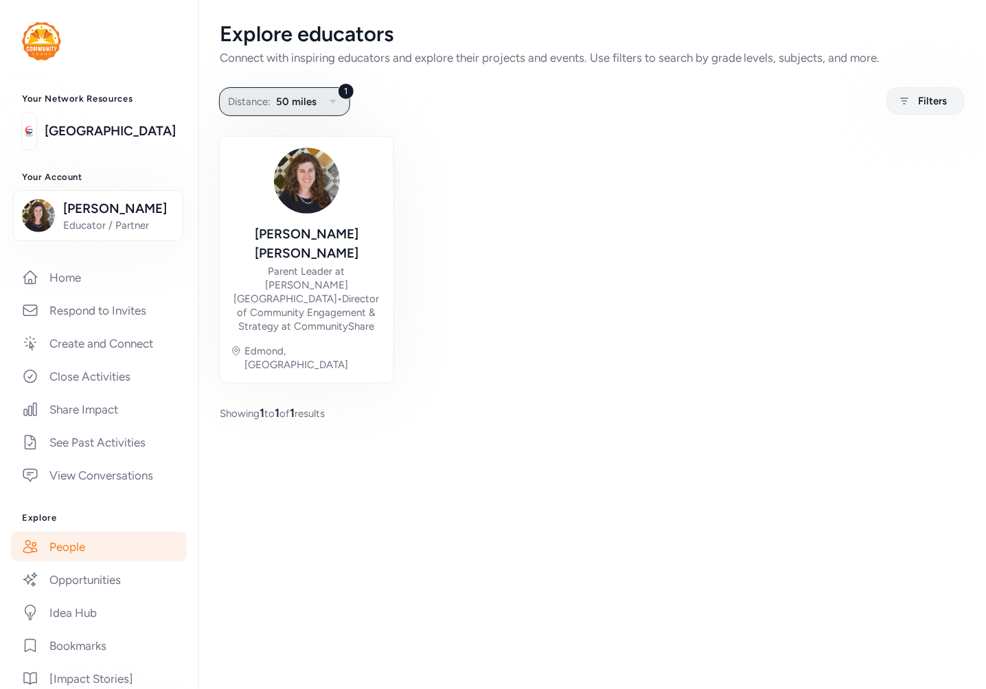
click at [293, 92] on button "1 Distance: 50 miles" at bounding box center [284, 101] width 131 height 29
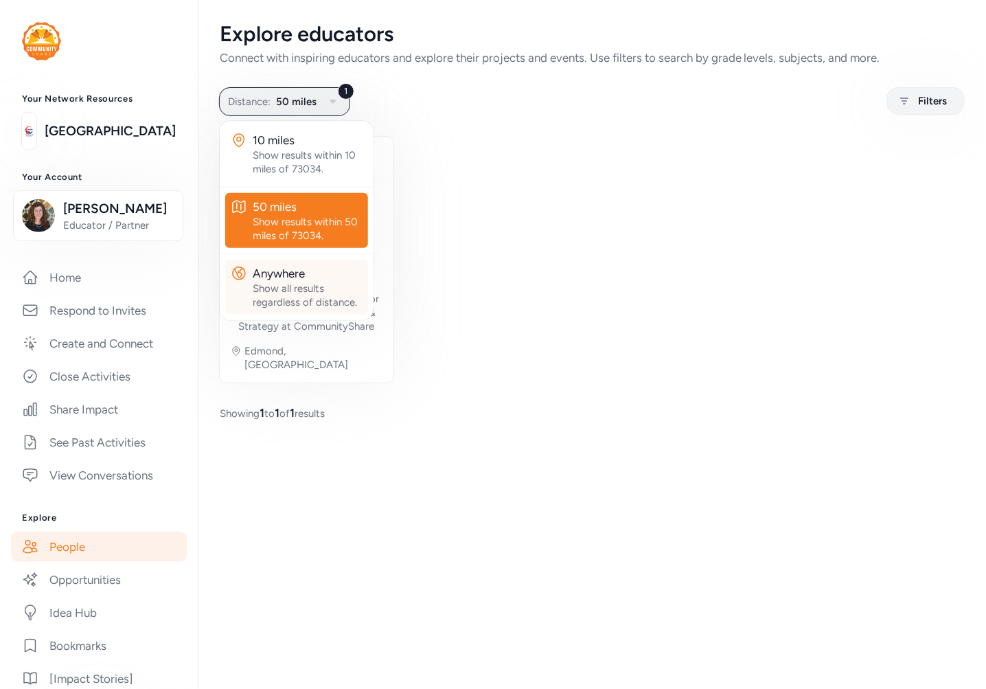
click at [291, 272] on div "Anywhere" at bounding box center [308, 273] width 110 height 16
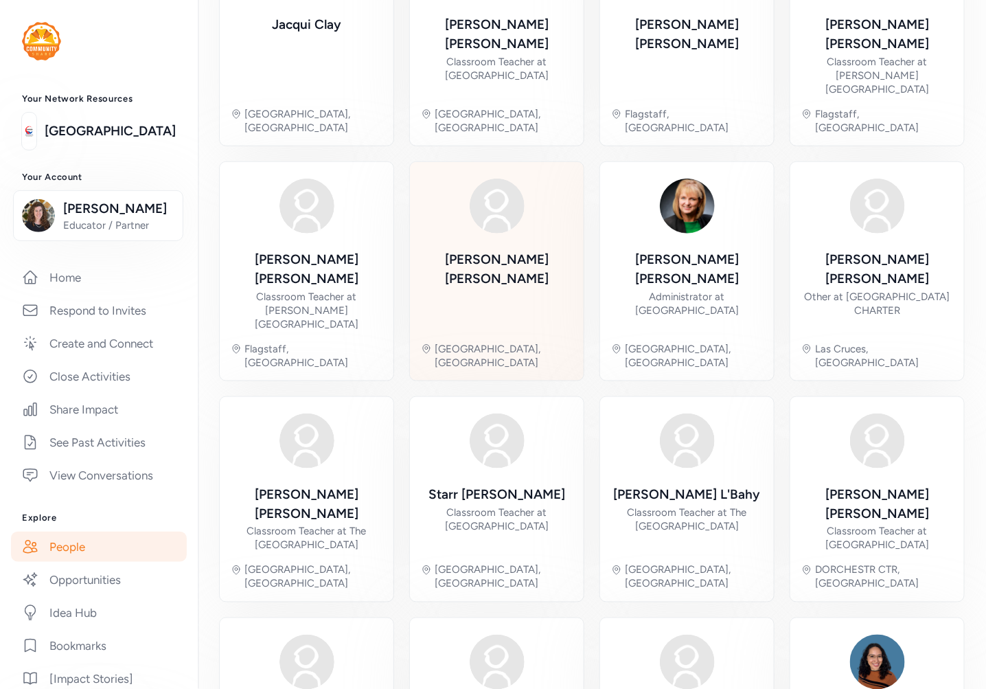
scroll to position [269, 0]
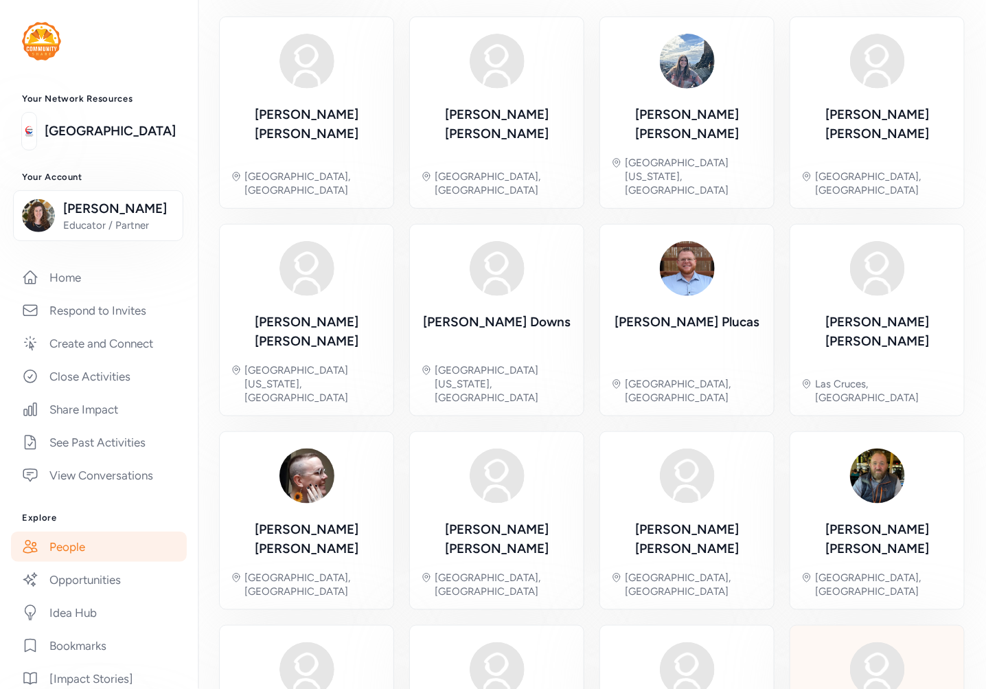
scroll to position [87, 0]
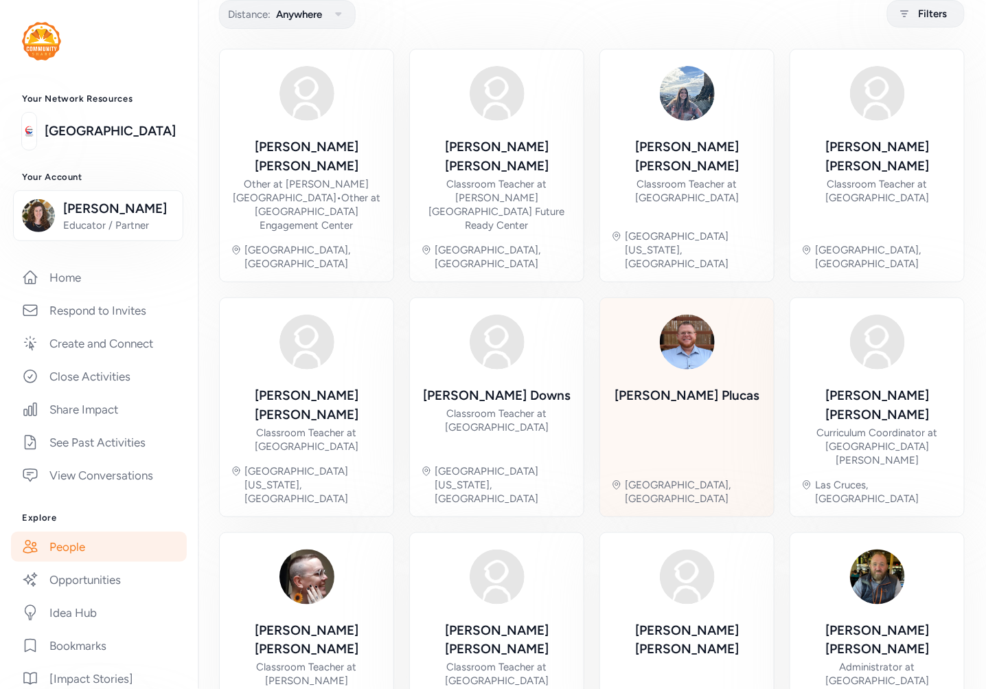
click at [722, 386] on div "Zachary Plucas" at bounding box center [687, 395] width 145 height 19
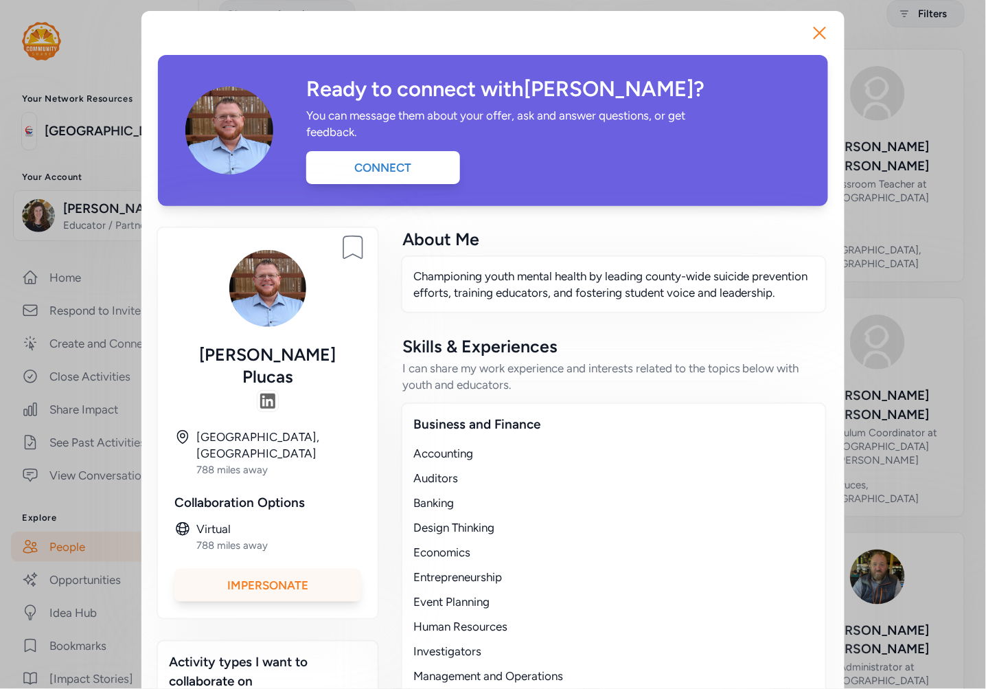
click at [297, 569] on div "Impersonate" at bounding box center [267, 585] width 187 height 33
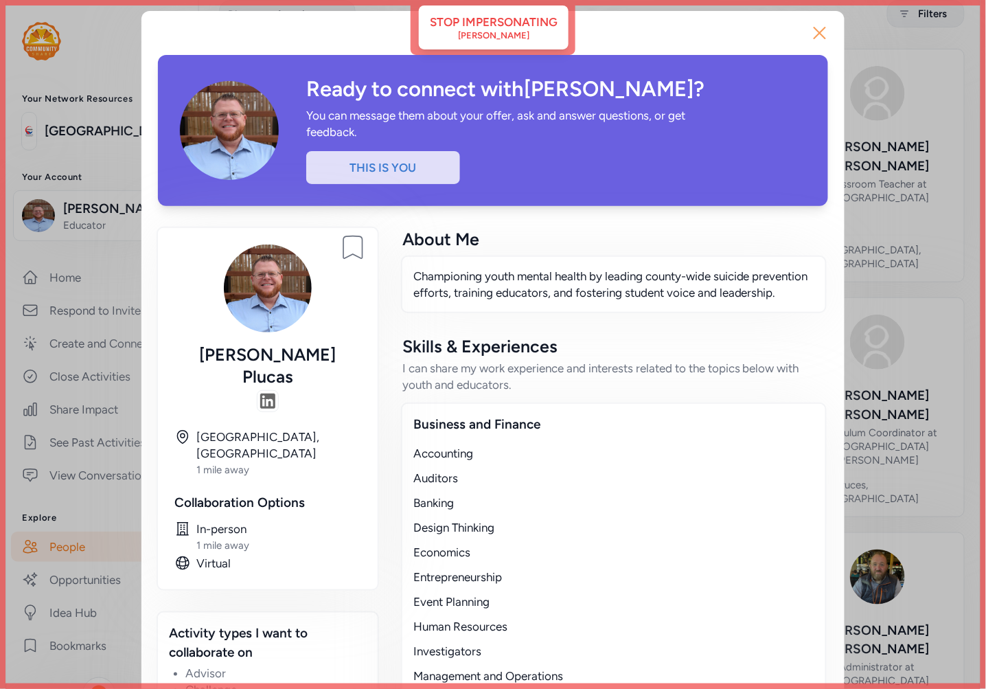
click at [815, 33] on icon "button" at bounding box center [820, 32] width 11 height 11
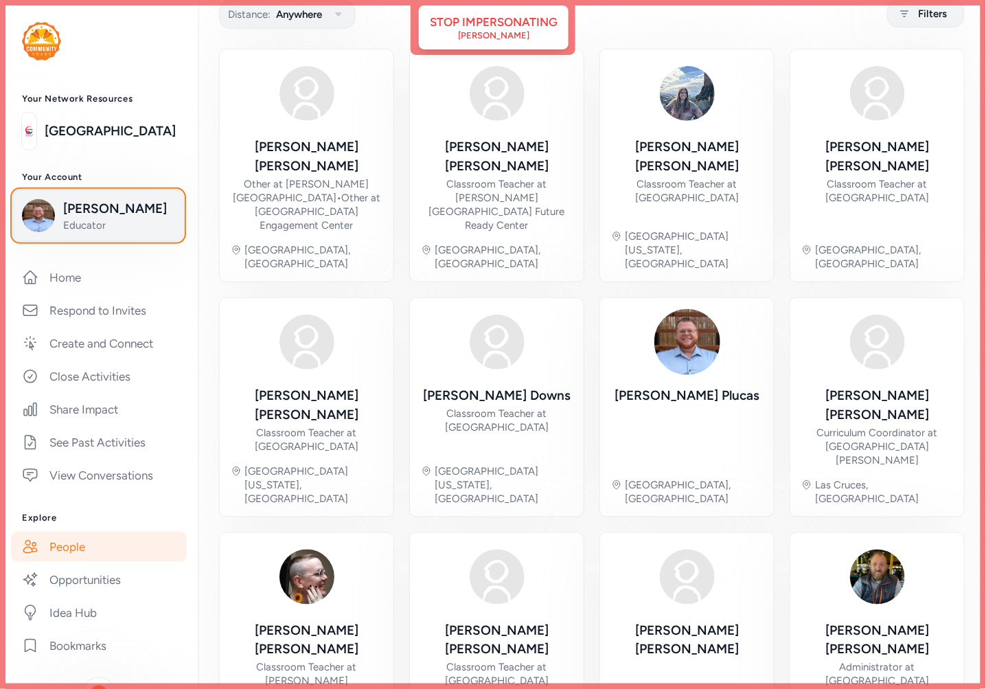
click at [79, 207] on span "Zachary Plucas" at bounding box center [118, 208] width 111 height 19
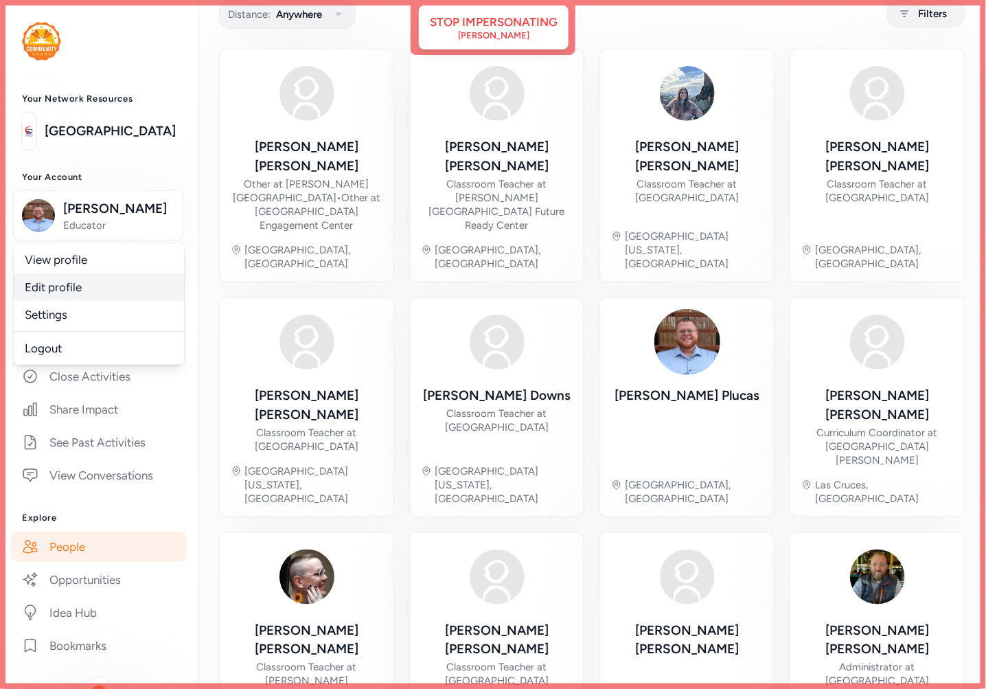
click at [78, 286] on link "Edit profile" at bounding box center [99, 286] width 170 height 27
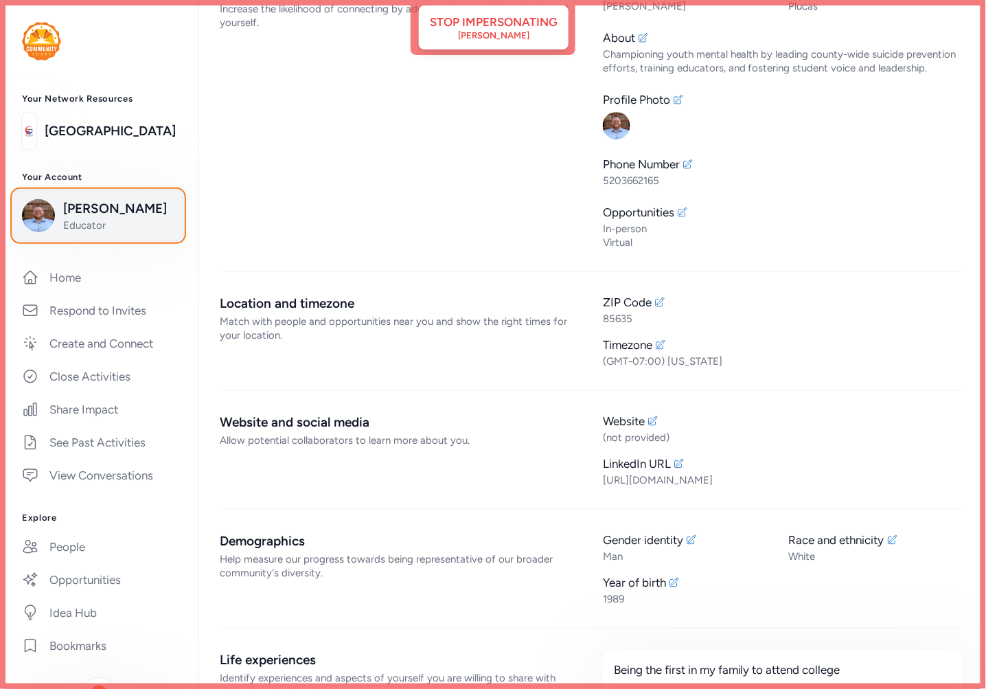
click at [105, 224] on span "Educator" at bounding box center [118, 225] width 111 height 14
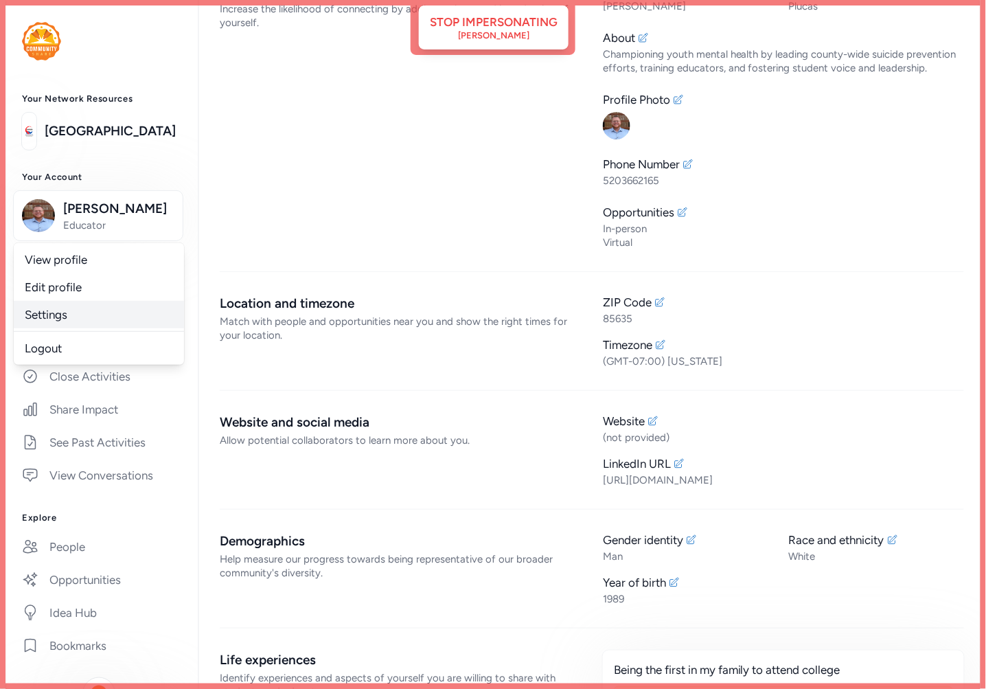
click at [73, 313] on link "Settings" at bounding box center [99, 314] width 170 height 27
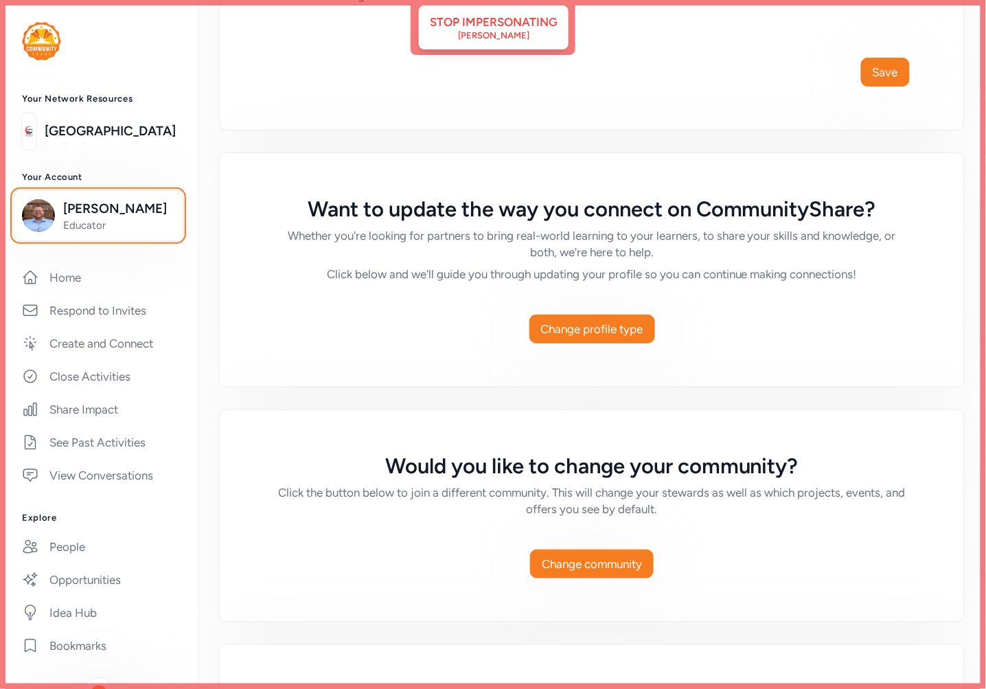
scroll to position [698, 0]
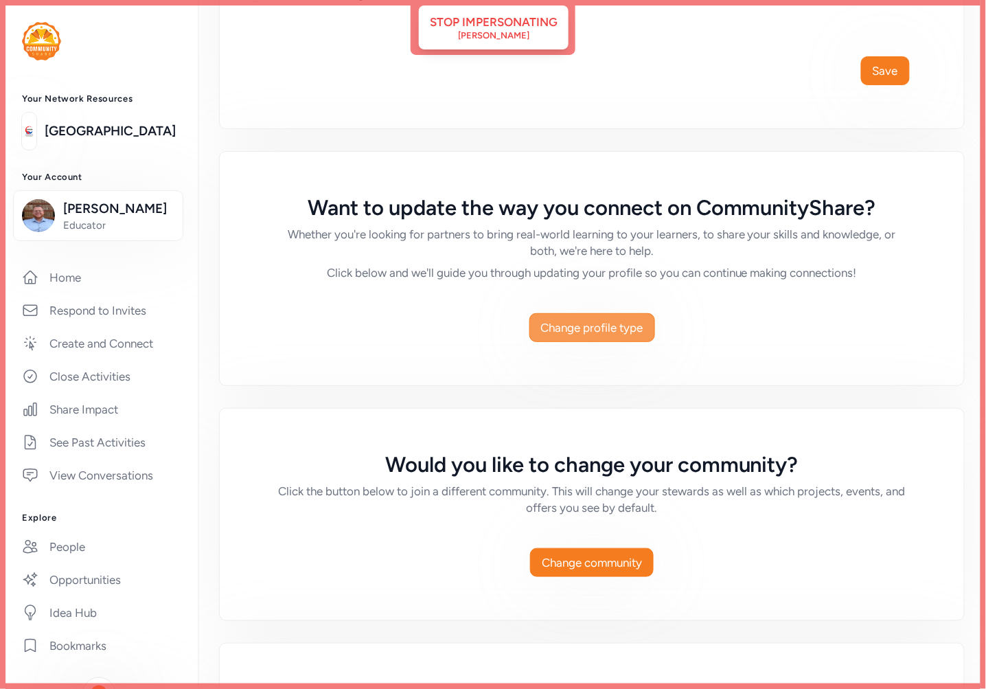
click at [601, 330] on span "Change profile type" at bounding box center [592, 327] width 102 height 16
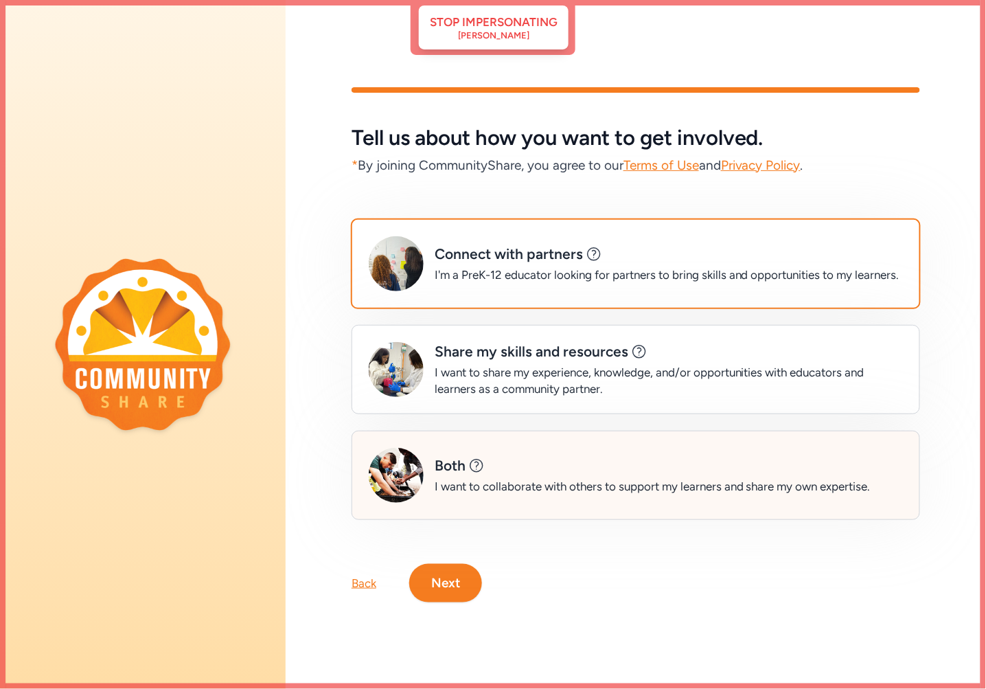
click at [554, 478] on div "I want to collaborate with others to support my learners and share my own exper…" at bounding box center [653, 486] width 436 height 16
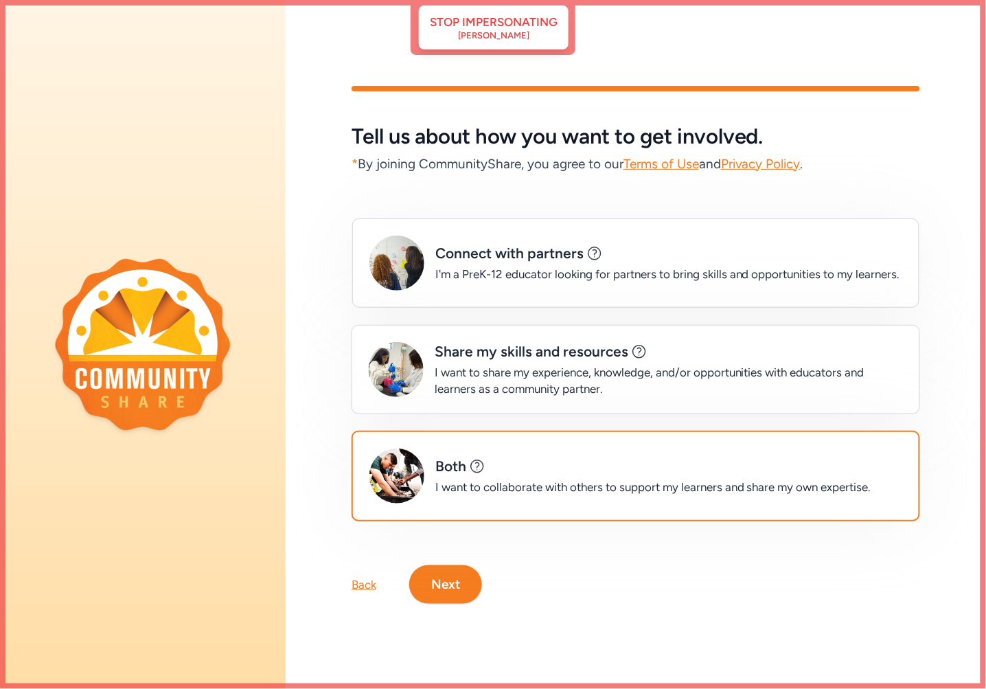
click at [447, 571] on button "Next" at bounding box center [445, 584] width 73 height 38
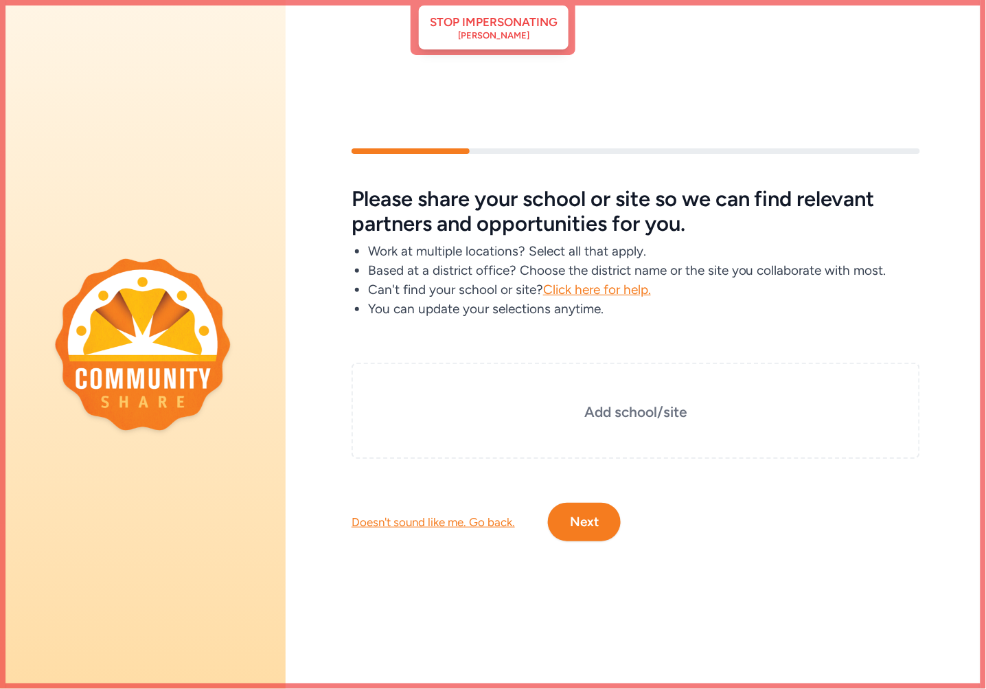
click at [596, 514] on button "Next" at bounding box center [584, 522] width 73 height 38
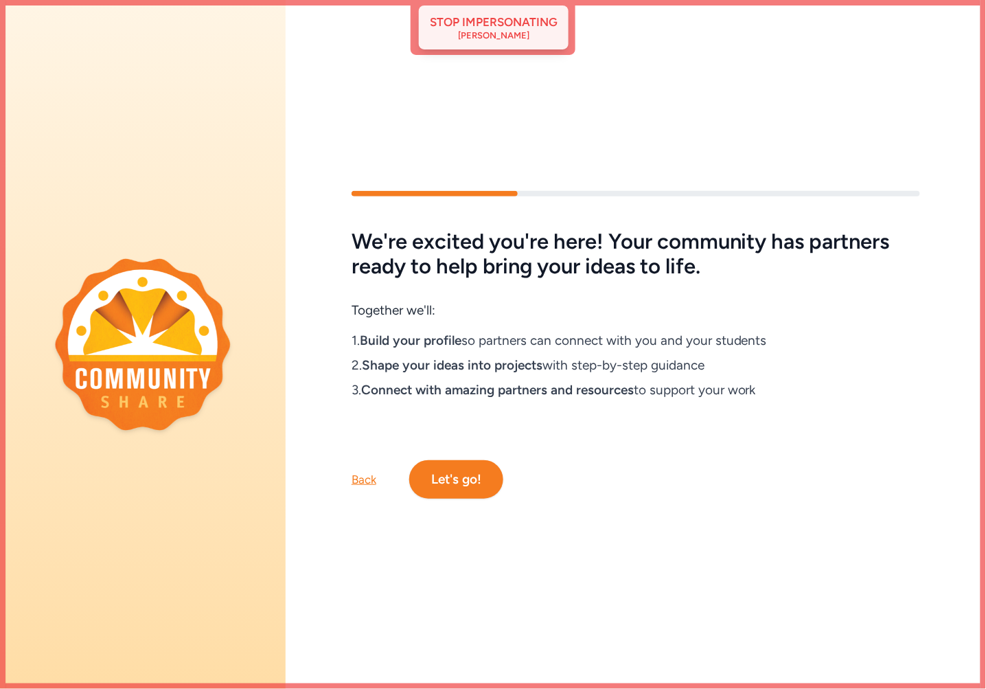
click at [501, 29] on div "Stop impersonating" at bounding box center [494, 22] width 128 height 16
